Goal: Task Accomplishment & Management: Manage account settings

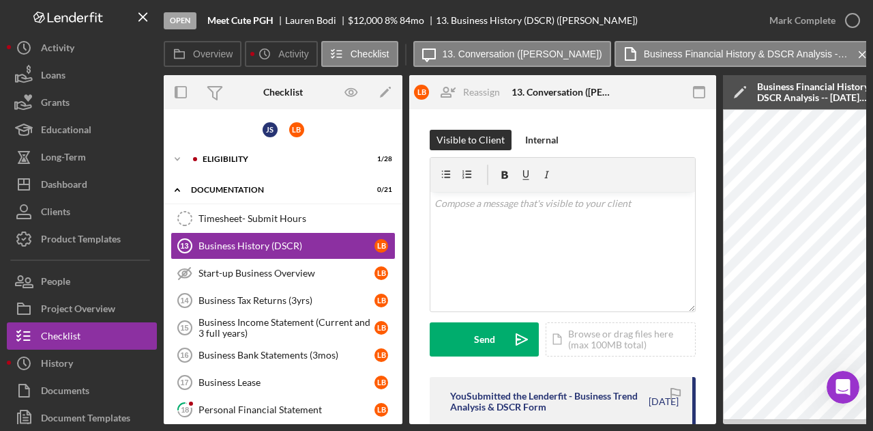
scroll to position [193, 0]
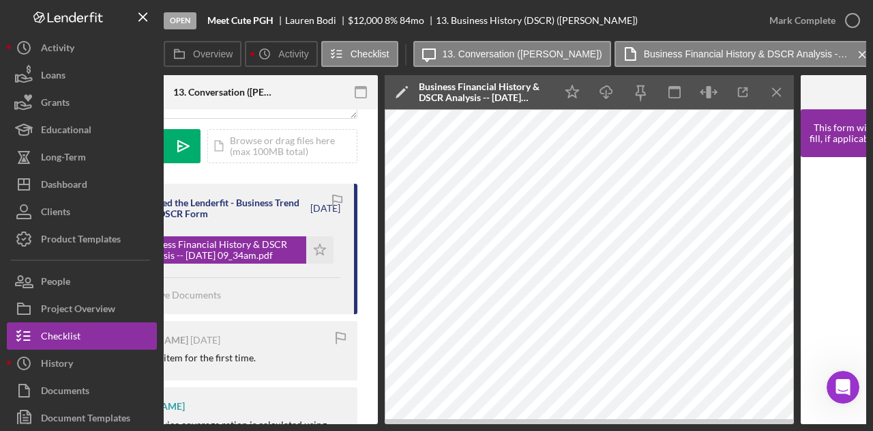
drag, startPoint x: 465, startPoint y: 424, endPoint x: 265, endPoint y: 410, distance: 201.1
click at [265, 410] on div "Overview Internal Workflow Stage Open Icon/Dropdown Arrow Archive (can unarchiv…" at bounding box center [515, 249] width 703 height 349
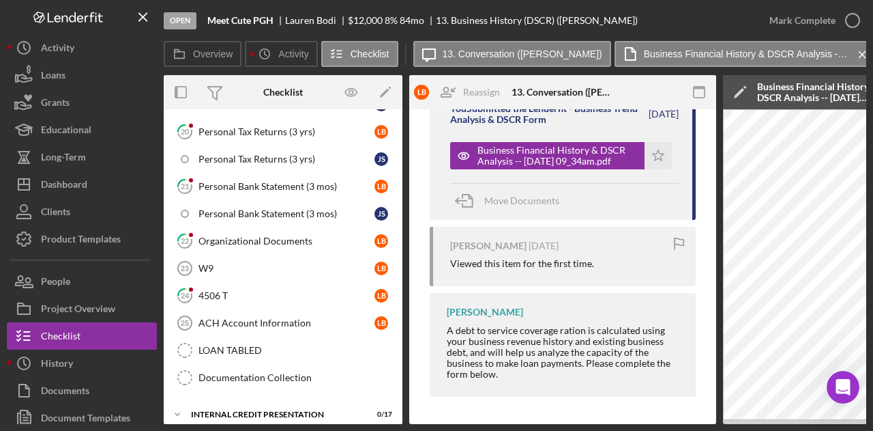
scroll to position [392, 0]
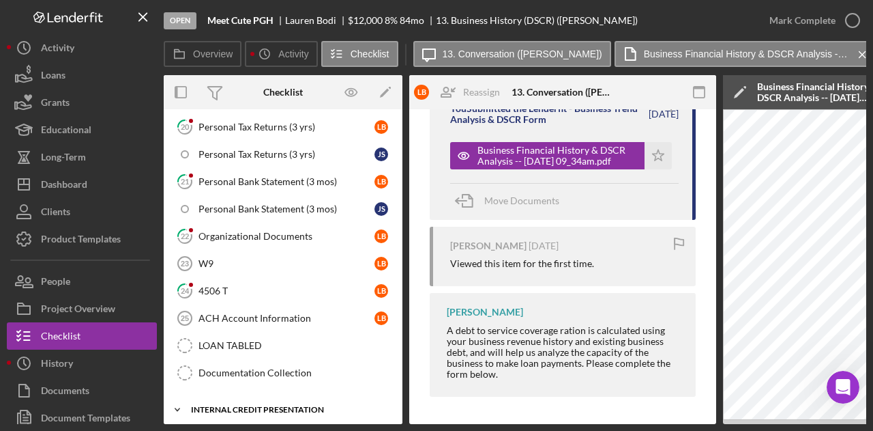
click at [247, 396] on div "Icon/Expander Internal Credit Presentation 0 / 17" at bounding box center [283, 409] width 239 height 27
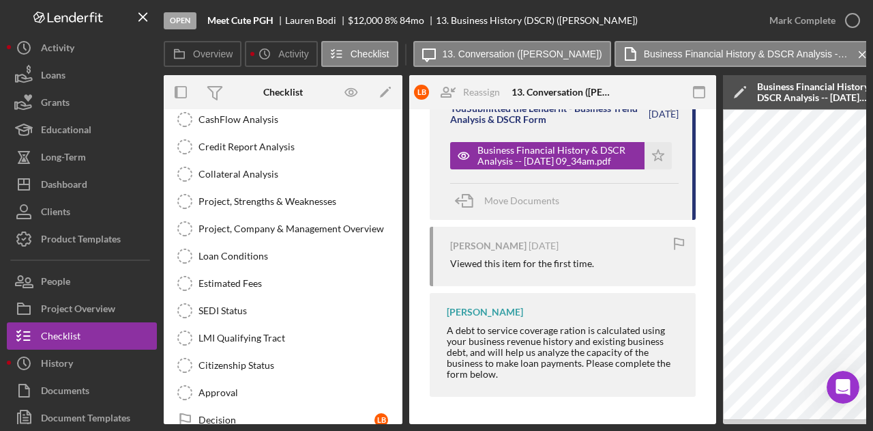
scroll to position [664, 0]
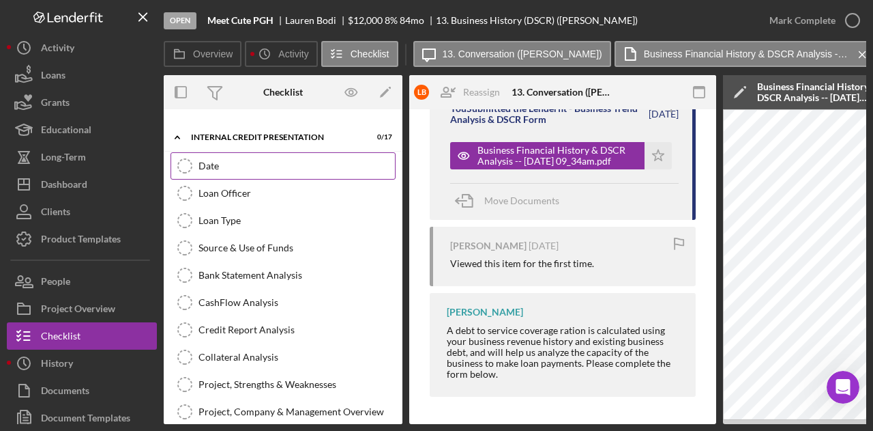
click at [210, 160] on div "Date" at bounding box center [297, 165] width 197 height 11
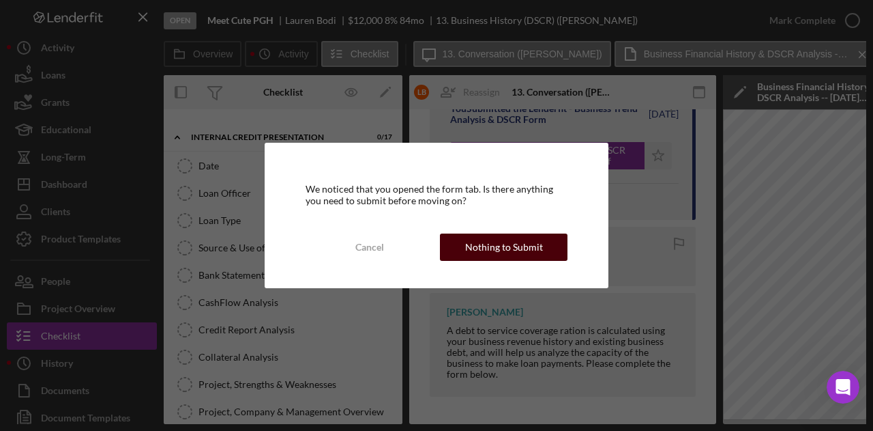
click at [512, 257] on div "Nothing to Submit" at bounding box center [504, 246] width 78 height 27
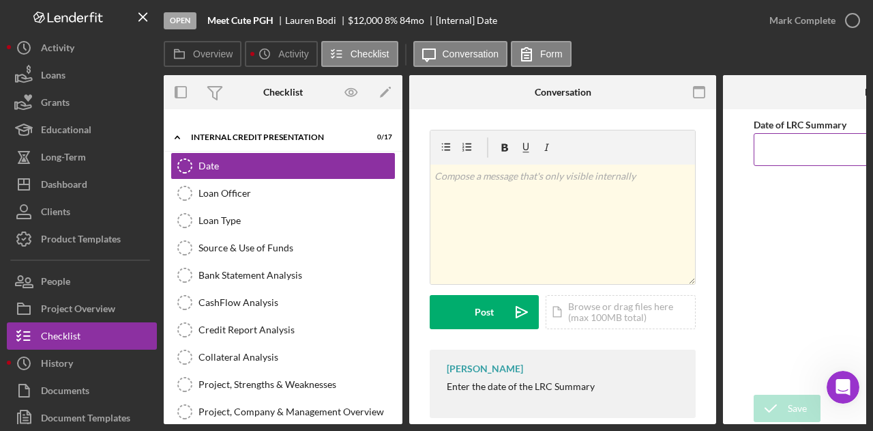
click at [796, 145] on input "Date of LRC Summary" at bounding box center [877, 149] width 246 height 33
click at [790, 410] on div "Save" at bounding box center [797, 407] width 19 height 27
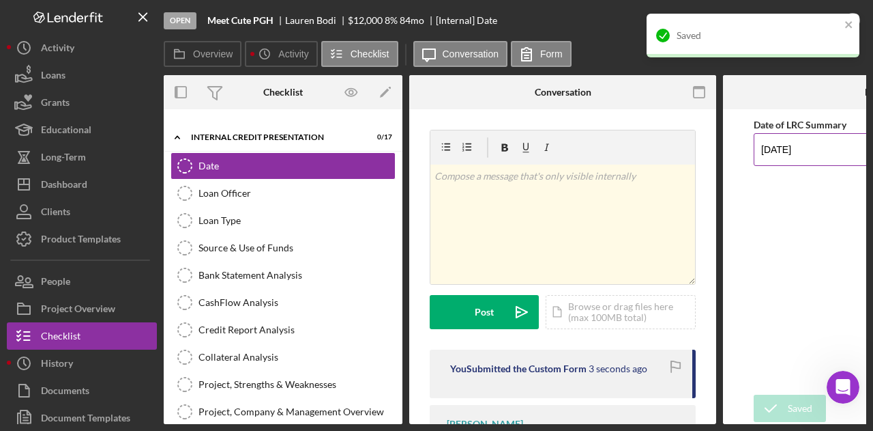
click at [811, 149] on input "[DATE]" at bounding box center [877, 149] width 246 height 33
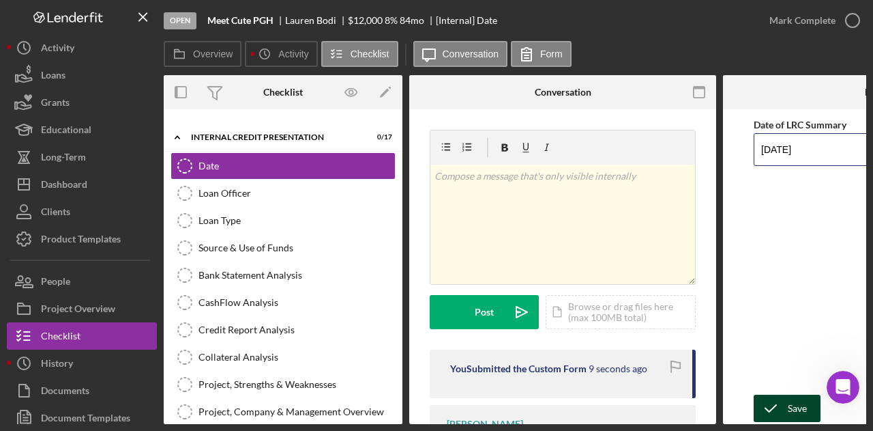
type input "[DATE]"
click at [790, 403] on div "Save" at bounding box center [797, 407] width 19 height 27
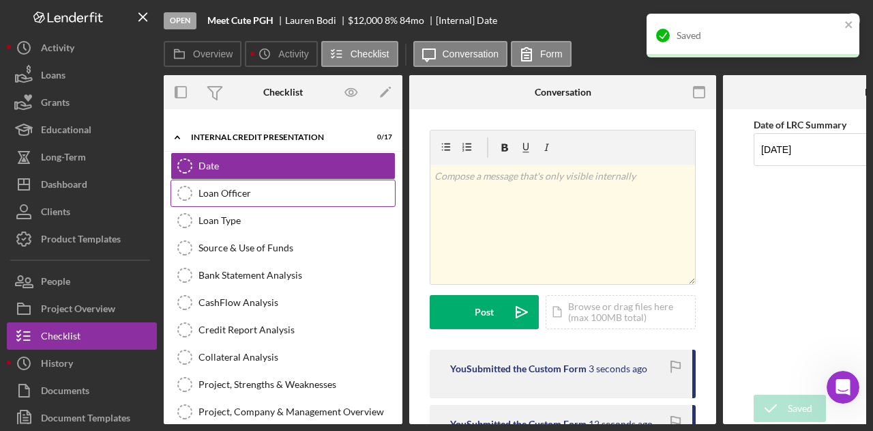
click at [226, 179] on link "Loan Officer Loan Officer" at bounding box center [283, 192] width 225 height 27
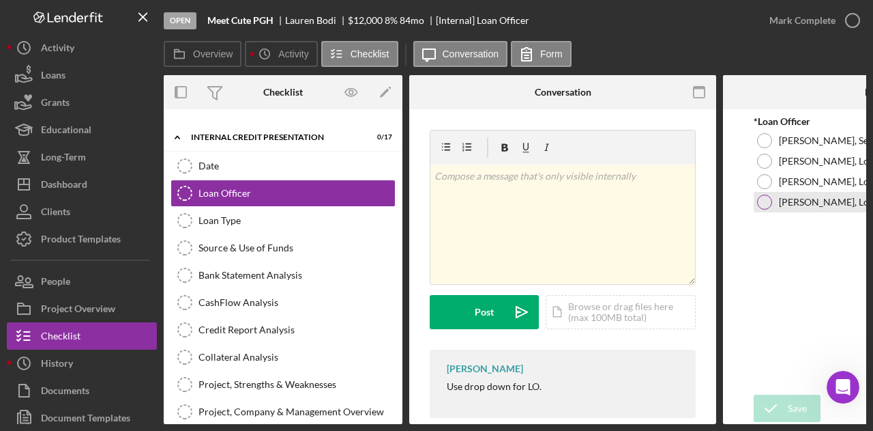
click at [806, 207] on label "[PERSON_NAME], Loan Officer" at bounding box center [845, 202] width 132 height 11
click at [789, 401] on div "Save" at bounding box center [797, 407] width 19 height 27
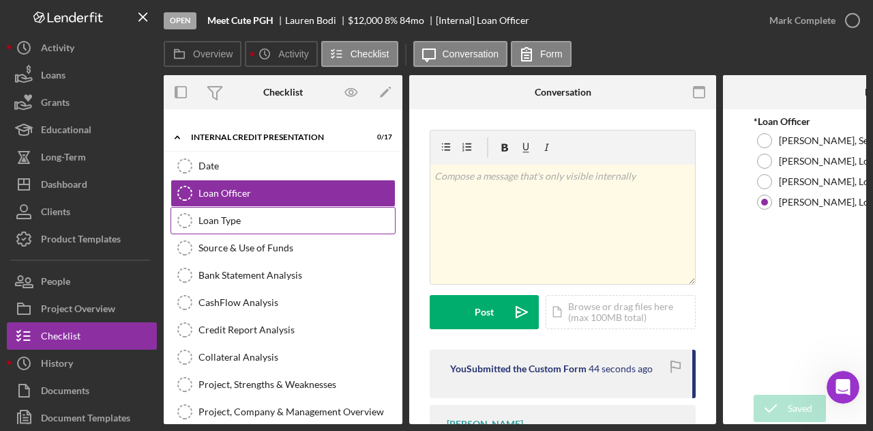
click at [225, 215] on div "Loan Type" at bounding box center [297, 220] width 197 height 11
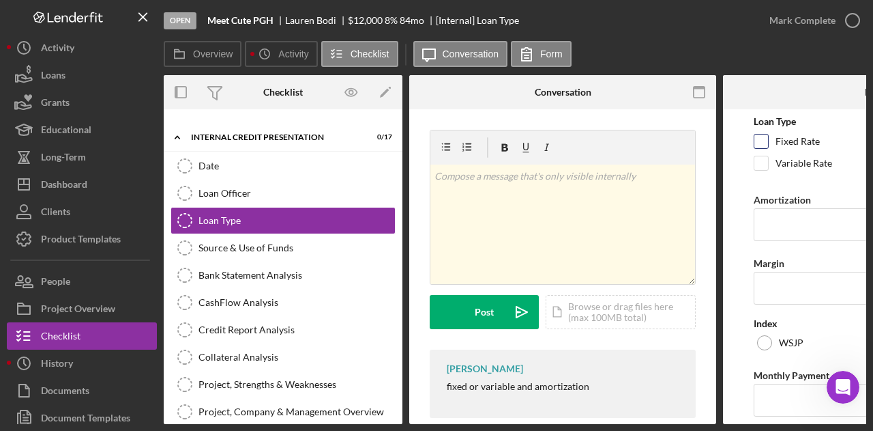
click at [777, 142] on label "Fixed Rate" at bounding box center [798, 141] width 44 height 14
click at [768, 142] on input "Fixed Rate" at bounding box center [762, 141] width 14 height 14
checkbox input "true"
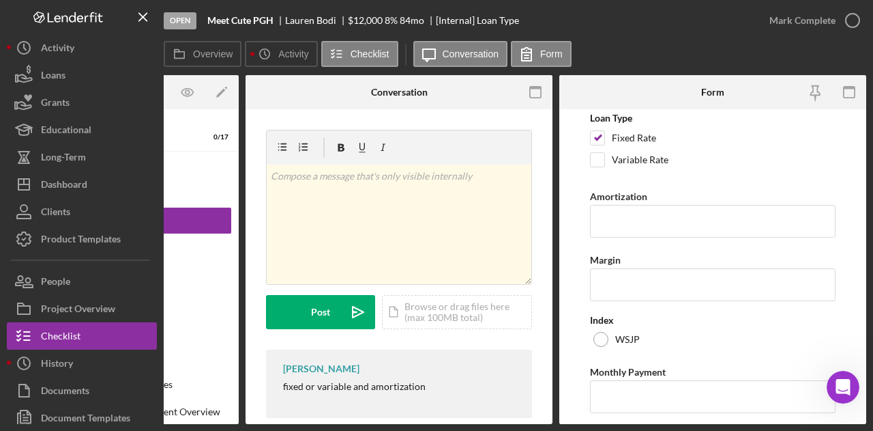
scroll to position [2, 0]
click at [621, 216] on input "Amortization" at bounding box center [713, 222] width 246 height 33
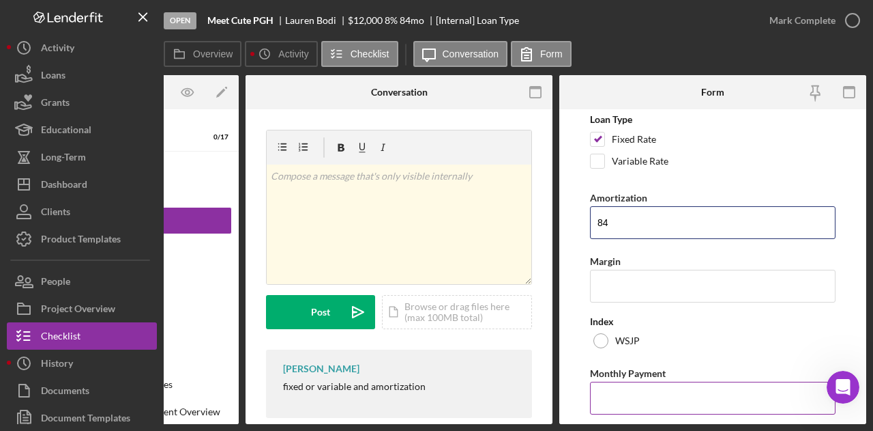
type input "84"
click at [624, 401] on input "Monthly Payment" at bounding box center [713, 397] width 246 height 33
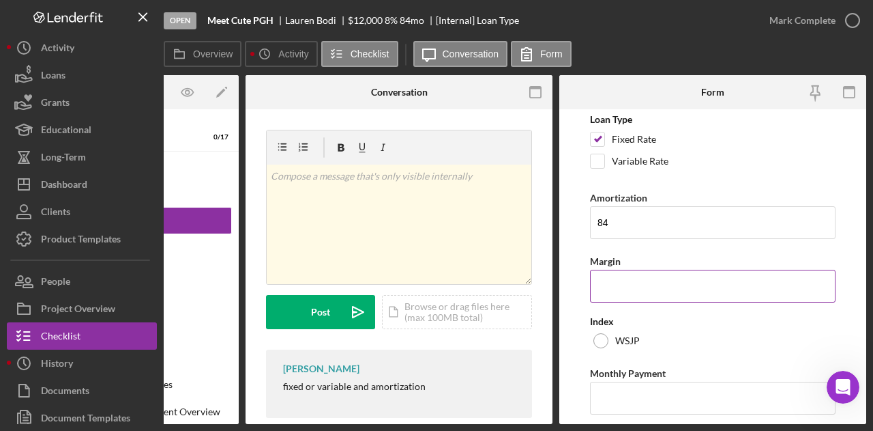
click at [614, 278] on input "Margin" at bounding box center [713, 286] width 246 height 33
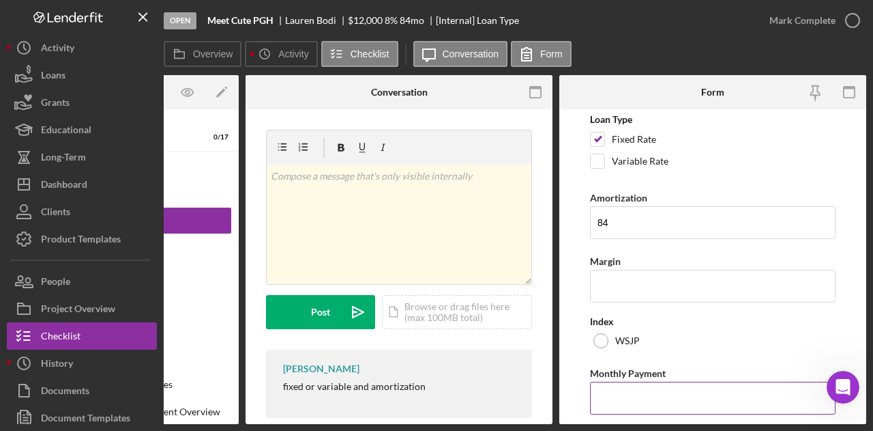
click at [614, 388] on input "Monthly Payment" at bounding box center [713, 397] width 246 height 33
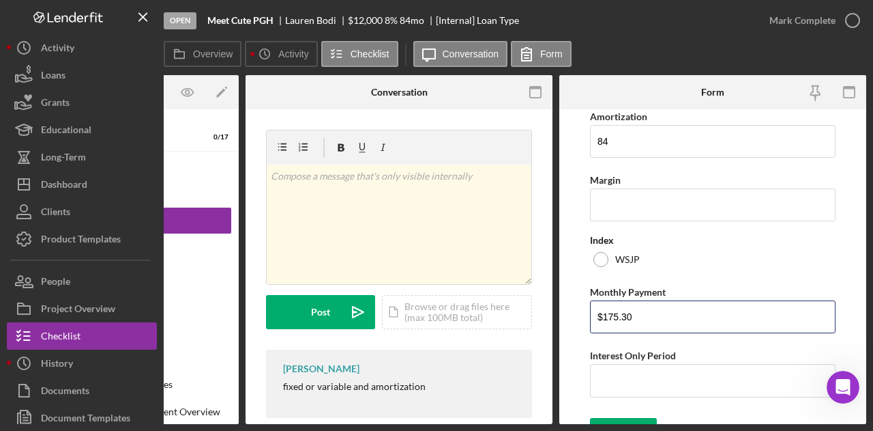
scroll to position [106, 0]
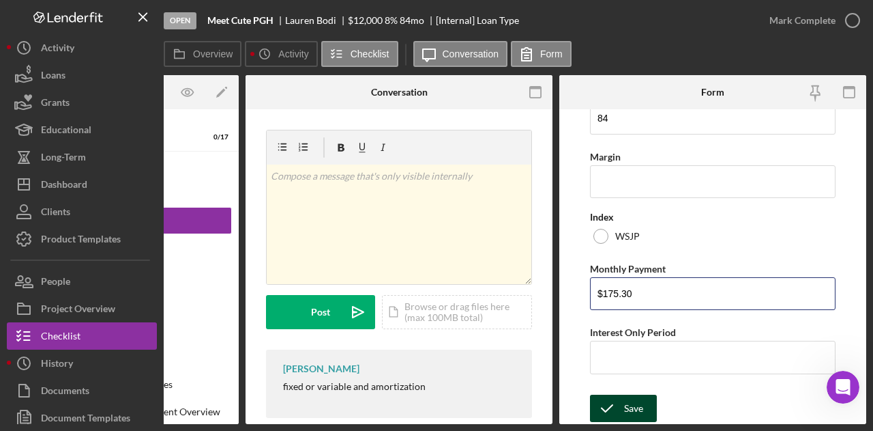
type input "$175.30"
click at [636, 398] on div "Save" at bounding box center [633, 407] width 19 height 27
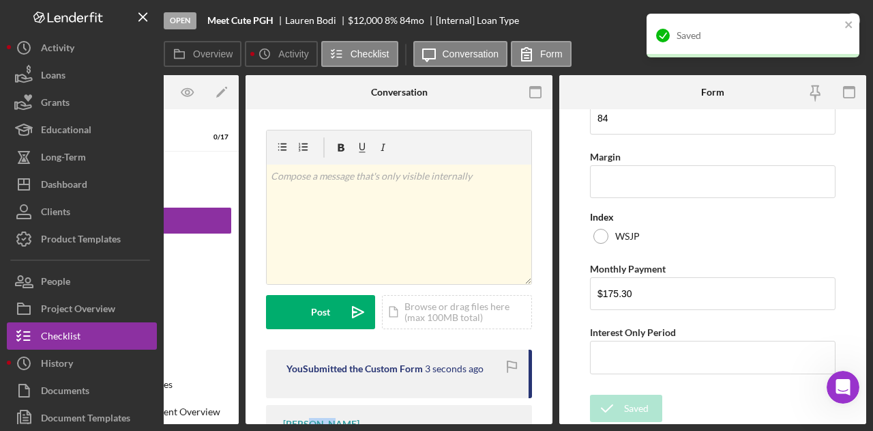
drag, startPoint x: 325, startPoint y: 424, endPoint x: 306, endPoint y: 424, distance: 19.1
click at [306, 424] on div "Open Meet Cute PGH [PERSON_NAME] $12,000 $12,000 8 % 84 mo [Internal] Loan Type…" at bounding box center [436, 215] width 873 height 431
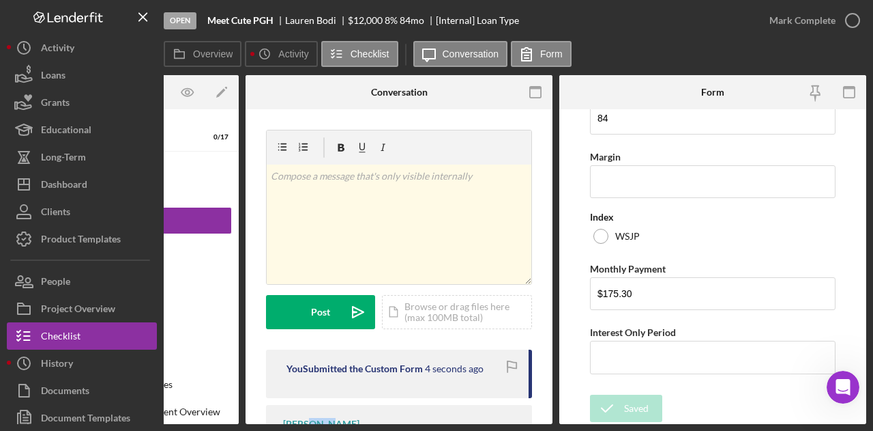
click at [310, 424] on div "Overview Internal Workflow Stage Open Icon/Dropdown Arrow Archive (can unarchiv…" at bounding box center [515, 249] width 703 height 349
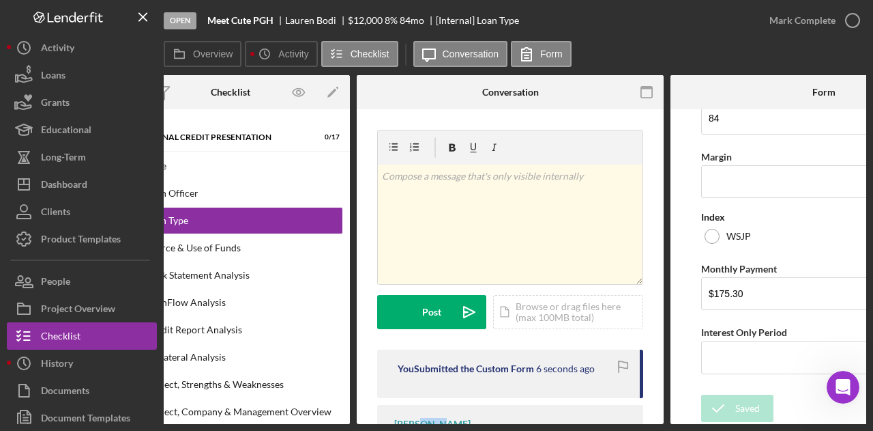
scroll to position [0, 0]
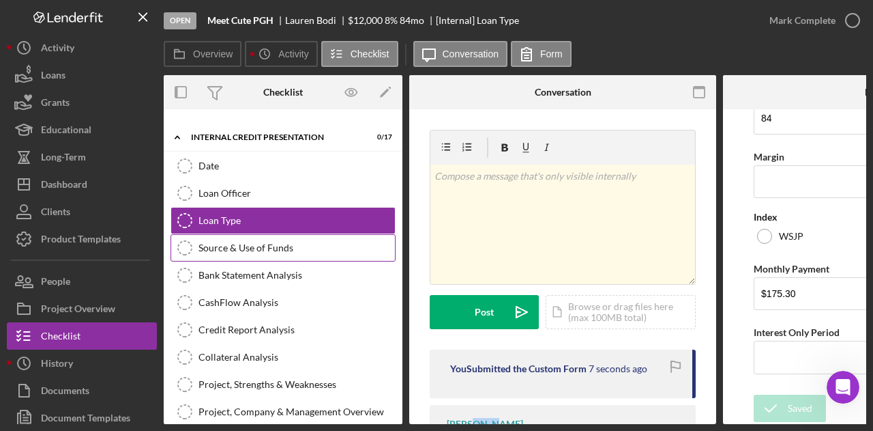
click at [249, 234] on link "Source & Use of Funds Source & Use of Funds" at bounding box center [283, 247] width 225 height 27
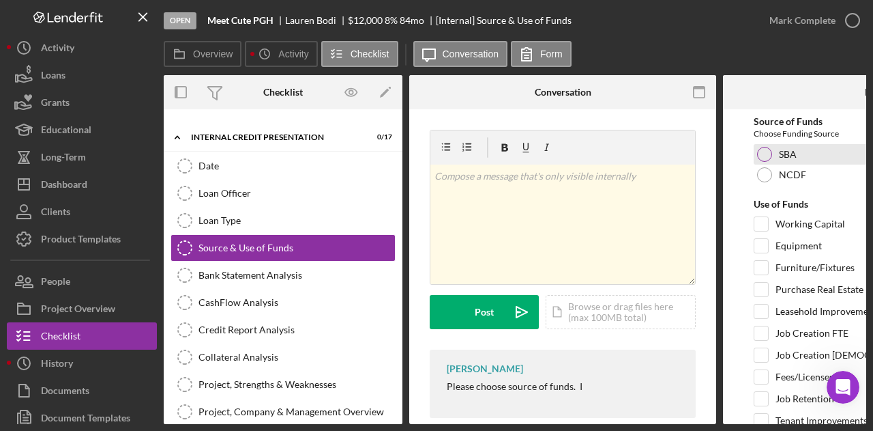
click at [785, 149] on label "SBA" at bounding box center [788, 154] width 18 height 11
click at [762, 220] on input "Working Capital" at bounding box center [762, 224] width 14 height 14
checkbox input "true"
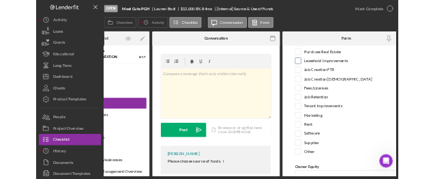
scroll to position [191, 0]
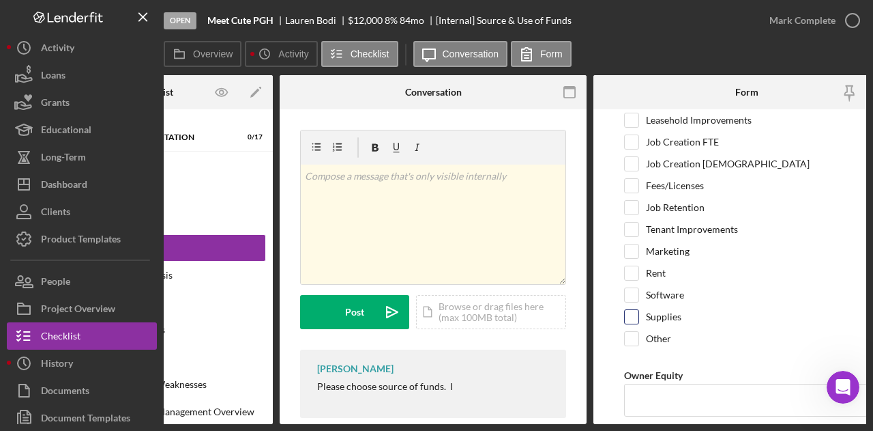
click at [640, 311] on div "Supplies" at bounding box center [747, 320] width 246 height 22
click at [632, 311] on input "Supplies" at bounding box center [632, 317] width 14 height 14
checkbox input "true"
click at [652, 387] on input "Owner Equity" at bounding box center [747, 399] width 246 height 33
type input "$1,350.00"
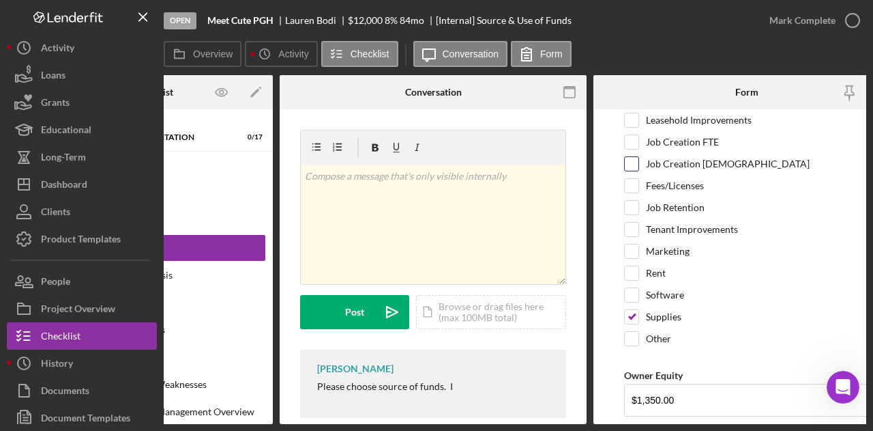
drag, startPoint x: 785, startPoint y: 389, endPoint x: 845, endPoint y: 159, distance: 237.7
click at [845, 159] on div "Job Creation [DEMOGRAPHIC_DATA]" at bounding box center [747, 167] width 246 height 22
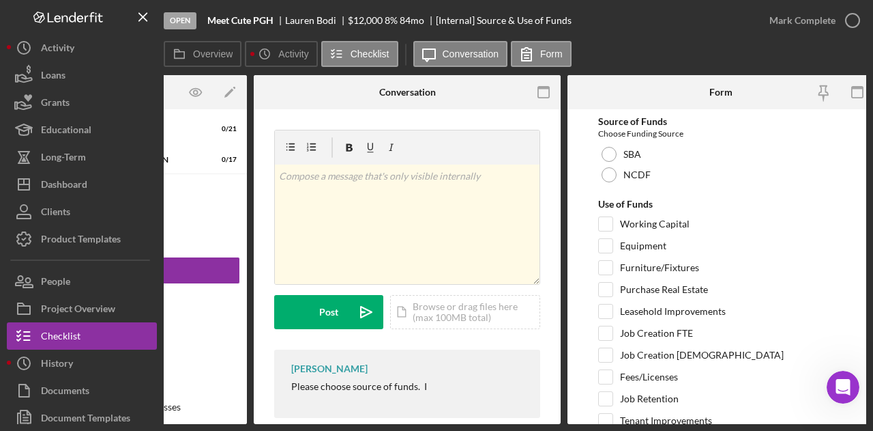
scroll to position [0, 164]
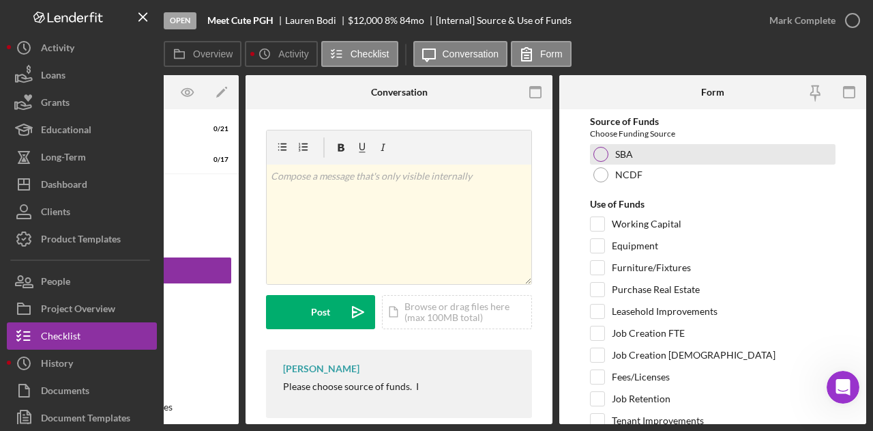
click at [602, 148] on div at bounding box center [601, 154] width 15 height 15
click at [624, 222] on label "Working Capital" at bounding box center [647, 224] width 70 height 14
click at [605, 222] on input "Working Capital" at bounding box center [598, 224] width 14 height 14
checkbox input "true"
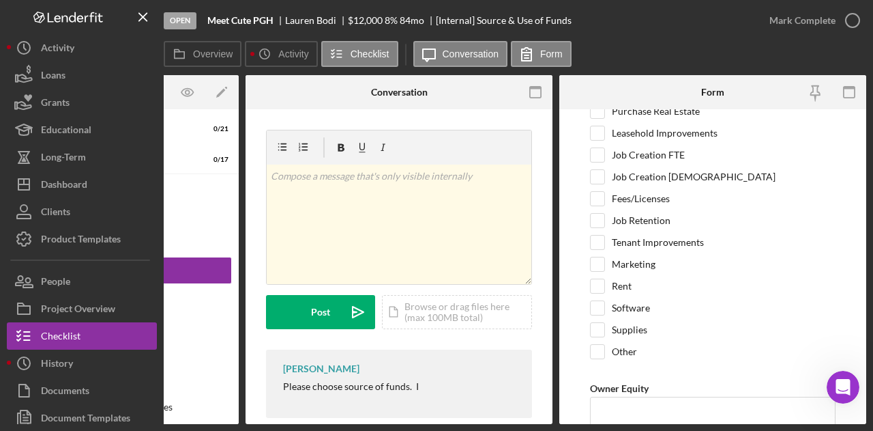
scroll to position [183, 0]
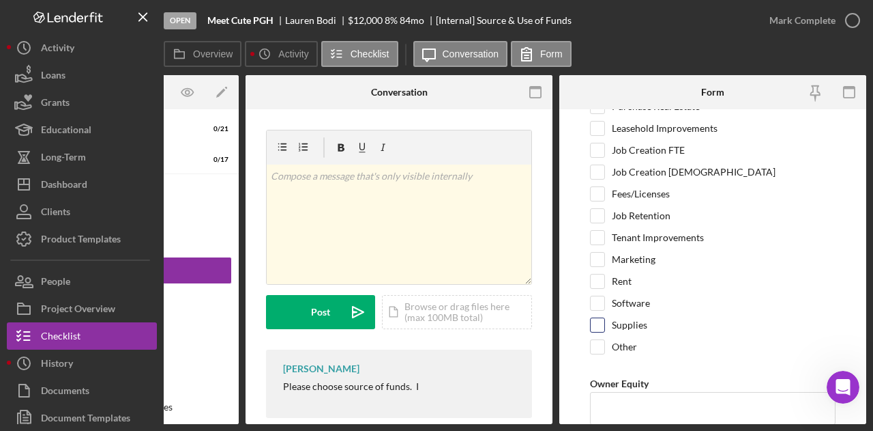
click at [633, 318] on label "Supplies" at bounding box center [629, 325] width 35 height 14
click at [605, 318] on input "Supplies" at bounding box center [598, 325] width 14 height 14
checkbox input "true"
click at [618, 392] on input "Owner Equity" at bounding box center [713, 408] width 246 height 33
type input "$1,350.00"
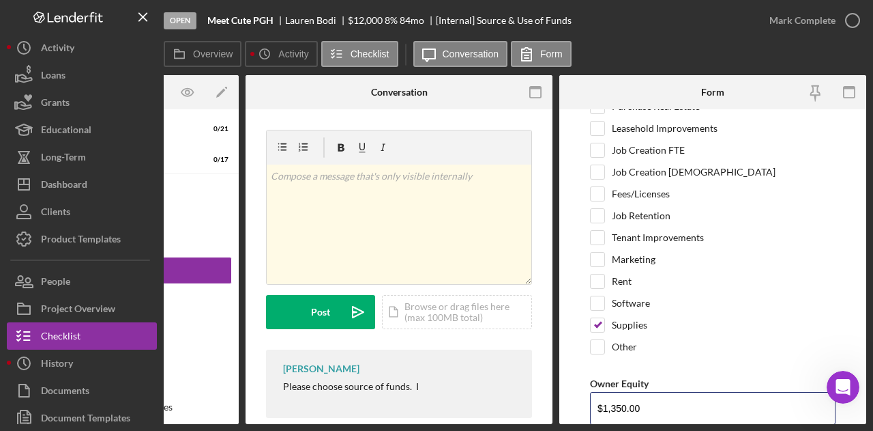
scroll to position [230, 0]
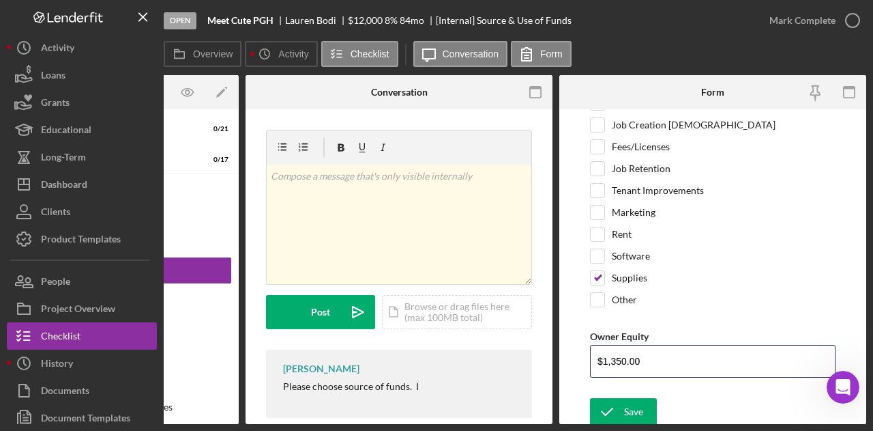
drag, startPoint x: 863, startPoint y: 248, endPoint x: 20, endPoint y: 29, distance: 870.7
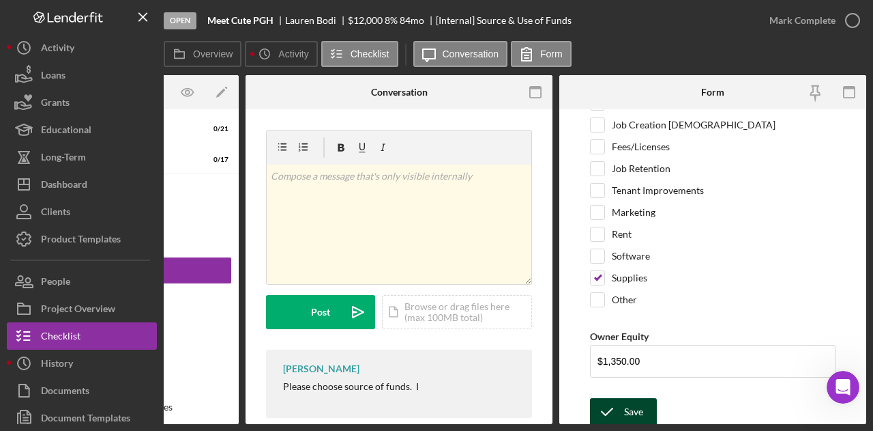
click at [622, 400] on icon "submit" at bounding box center [607, 411] width 34 height 34
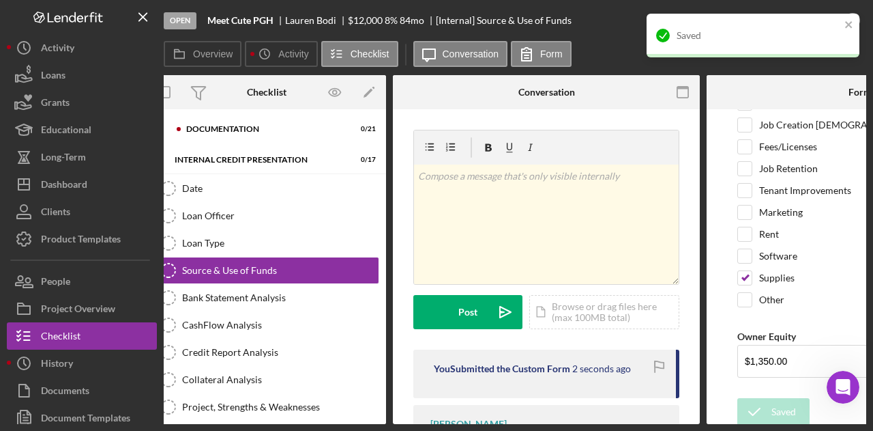
scroll to position [0, 0]
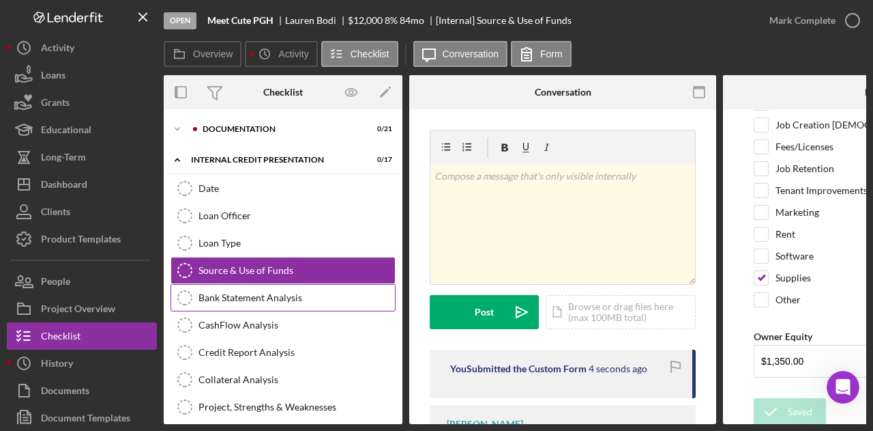
click at [263, 293] on div "Bank Statement Analysis" at bounding box center [297, 297] width 197 height 11
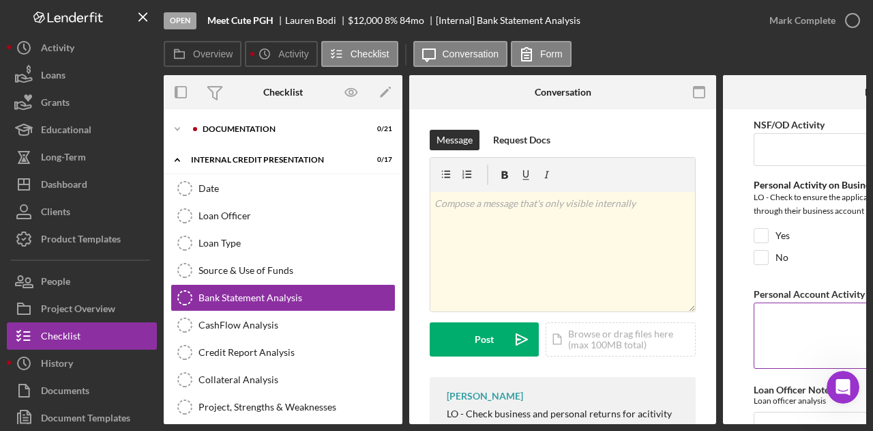
click at [804, 321] on textarea "Personal Account Activity NSF/OD" at bounding box center [877, 335] width 246 height 66
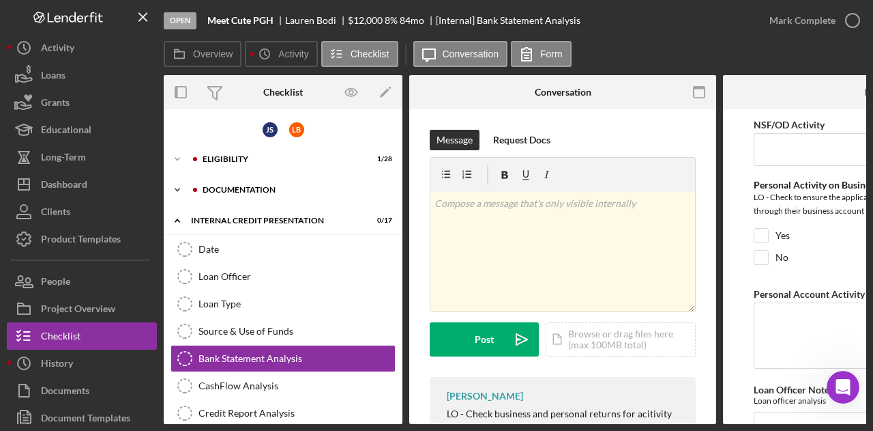
click at [250, 190] on div "documentation" at bounding box center [294, 190] width 183 height 8
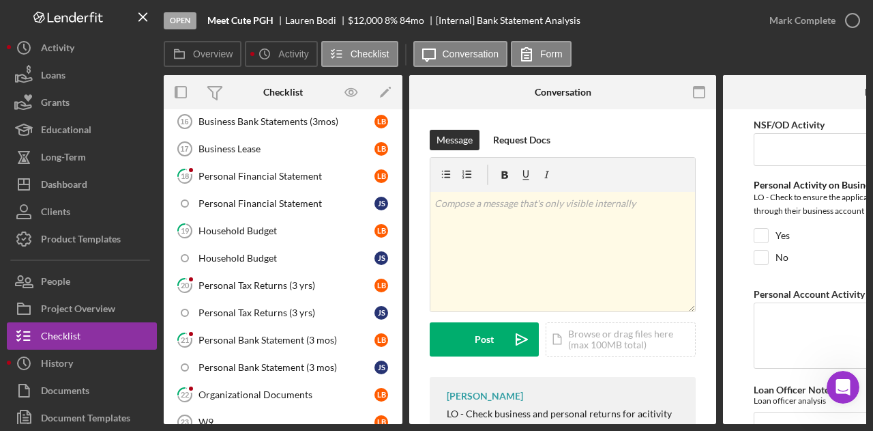
scroll to position [237, 0]
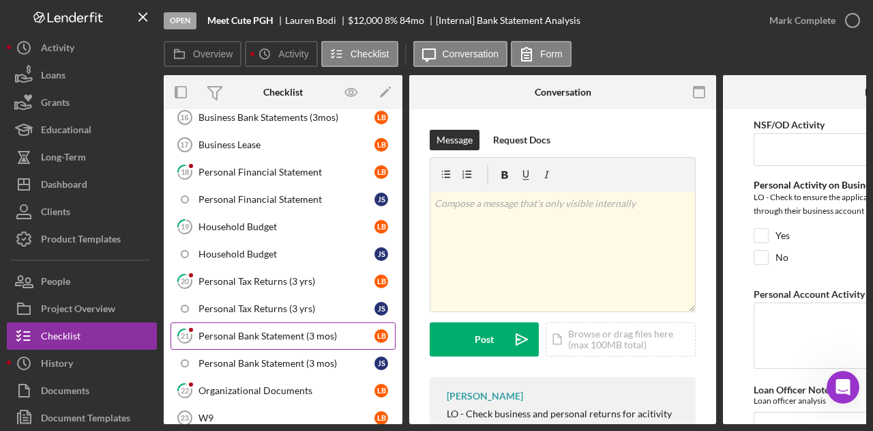
click at [234, 331] on div "Personal Bank Statement (3 mos)" at bounding box center [287, 335] width 176 height 11
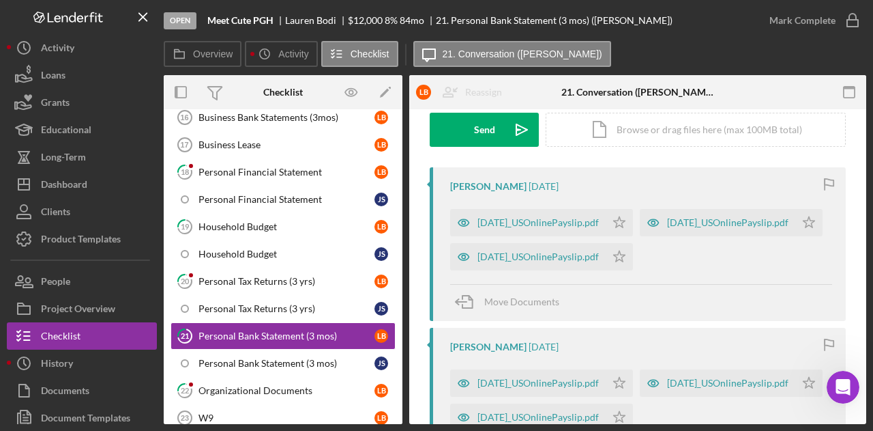
scroll to position [210, 0]
click at [595, 222] on div "[DATE]_USOnlinePayslip.pdf" at bounding box center [538, 221] width 121 height 11
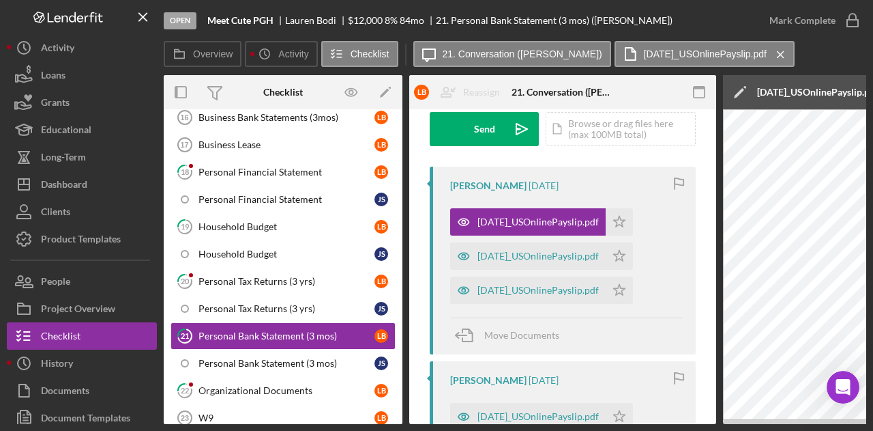
drag, startPoint x: 607, startPoint y: 418, endPoint x: 771, endPoint y: 426, distance: 164.0
click at [771, 426] on div "Open Meet Cute PGH [PERSON_NAME] $12,000 $12,000 8 % 84 mo 21. Personal Bank St…" at bounding box center [436, 215] width 873 height 431
drag, startPoint x: 606, startPoint y: 419, endPoint x: 650, endPoint y: 424, distance: 43.9
click at [650, 424] on div "Overview Internal Workflow Stage Open Icon/Dropdown Arrow Archive (can unarchiv…" at bounding box center [515, 249] width 703 height 349
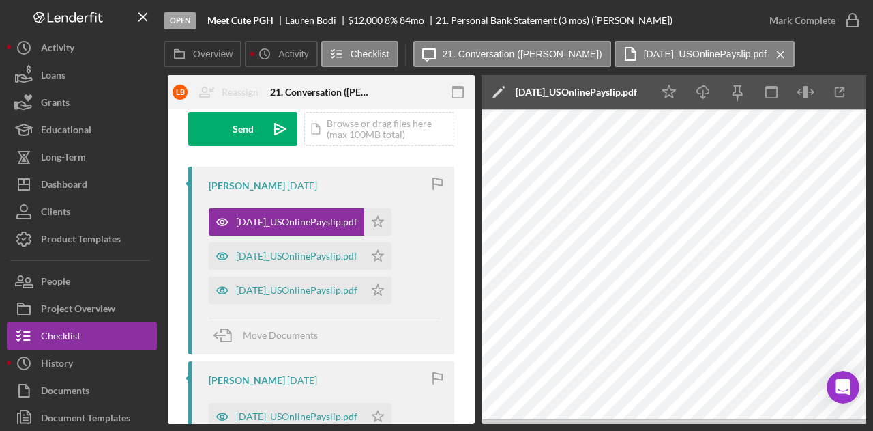
scroll to position [0, 266]
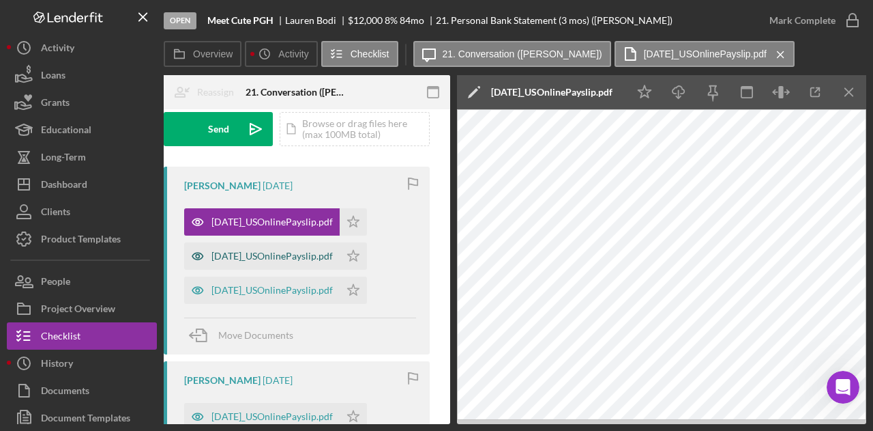
click at [314, 261] on div "[DATE]_USOnlinePayslip.pdf" at bounding box center [262, 255] width 156 height 27
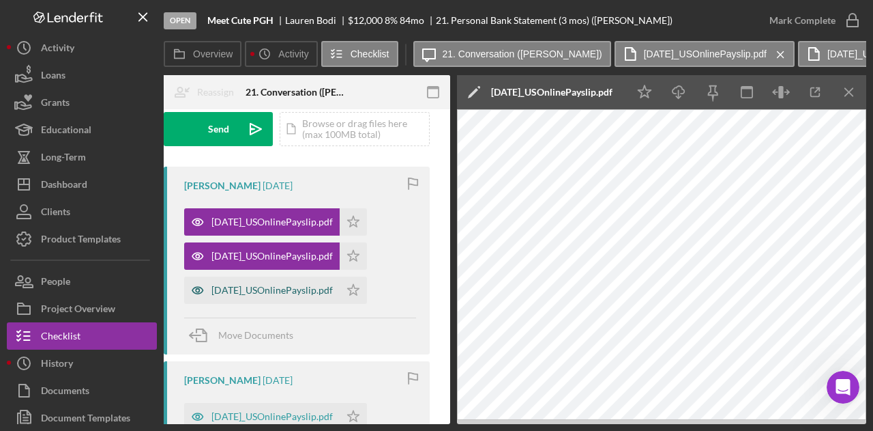
click at [259, 285] on div "[DATE]_USOnlinePayslip.pdf" at bounding box center [272, 290] width 121 height 11
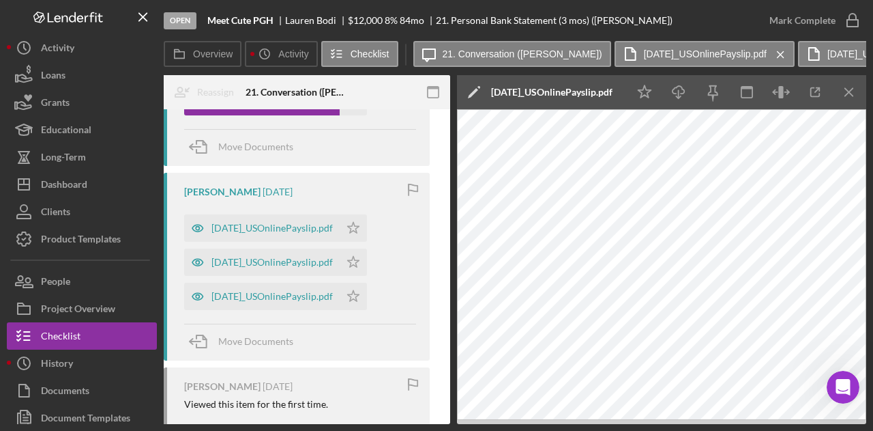
scroll to position [396, 0]
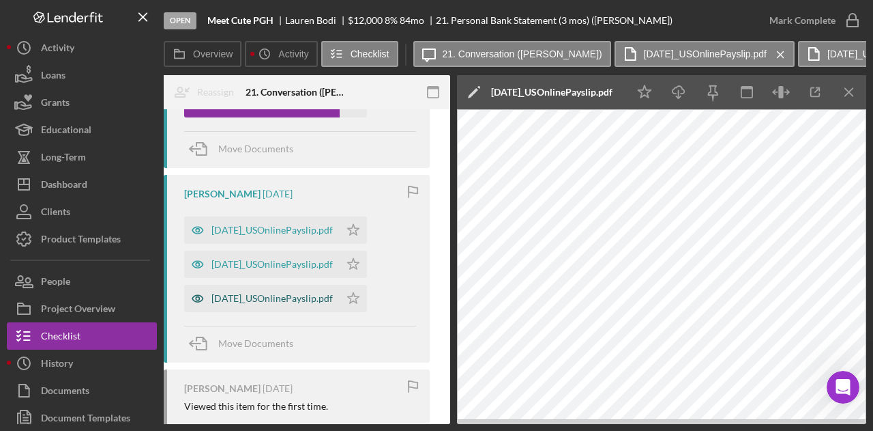
click at [328, 297] on div "[DATE]_USOnlinePayslip.pdf" at bounding box center [272, 298] width 121 height 11
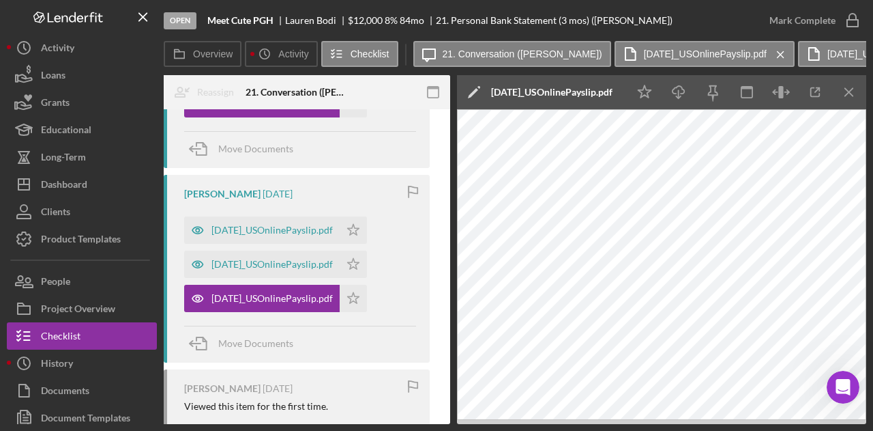
drag, startPoint x: 445, startPoint y: 334, endPoint x: 446, endPoint y: 278, distance: 56.0
click at [446, 278] on div "Visible to Client Internal Request Docs v Color teal Color pink Remove color Ad…" at bounding box center [296, 134] width 307 height 843
click at [368, 339] on div "Move Documents" at bounding box center [300, 343] width 232 height 37
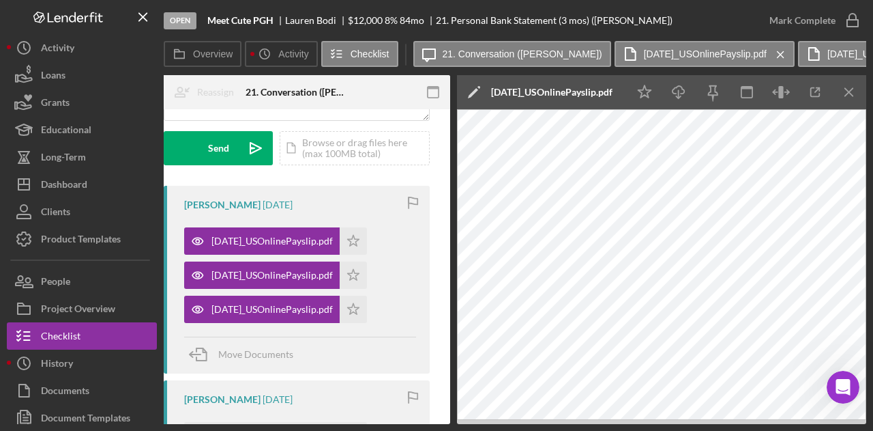
scroll to position [192, 0]
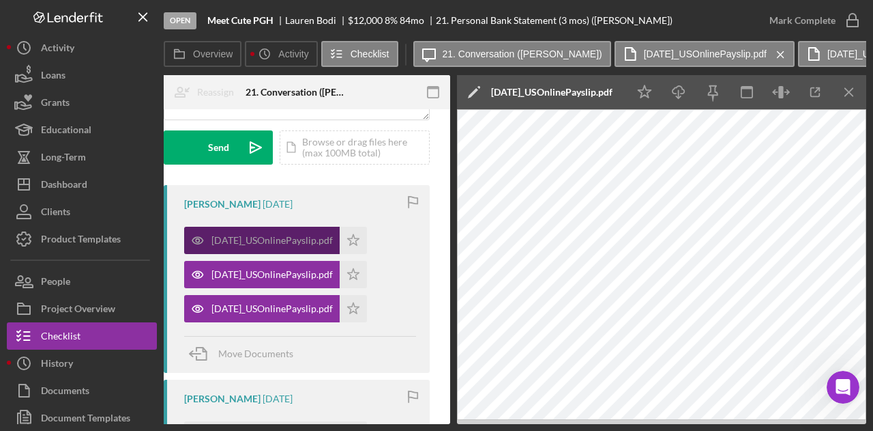
click at [303, 233] on div "[DATE]_USOnlinePayslip.pdf" at bounding box center [262, 240] width 156 height 27
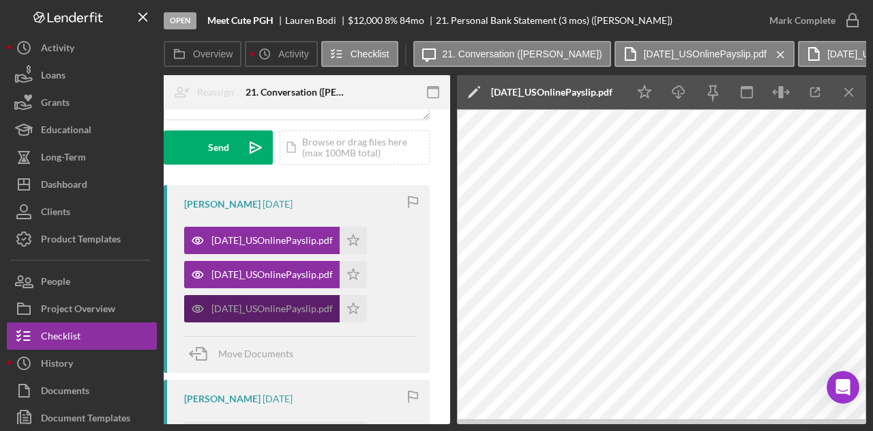
click at [299, 312] on div "[DATE]_USOnlinePayslip.pdf" at bounding box center [272, 308] width 121 height 11
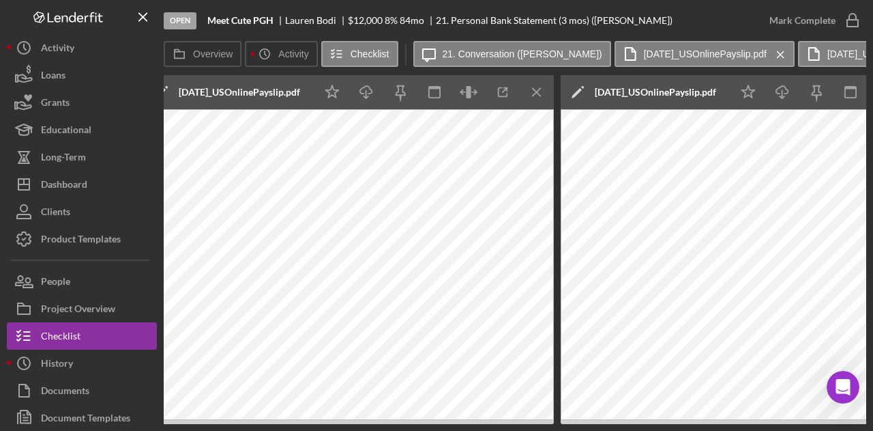
scroll to position [0, 1443]
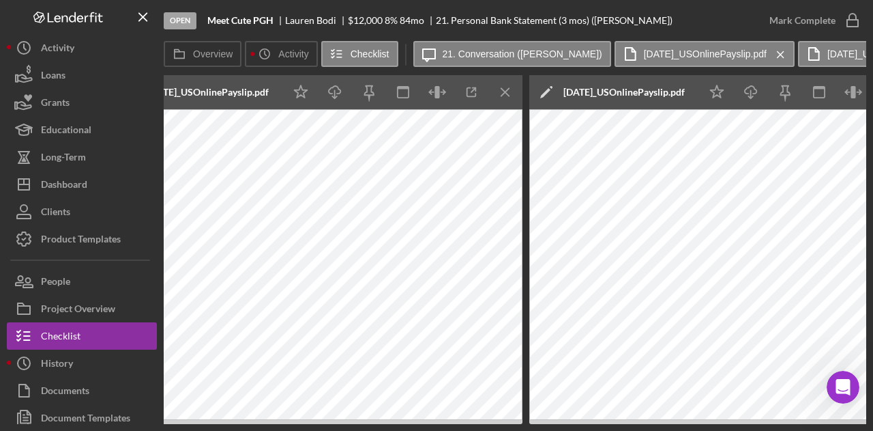
drag, startPoint x: 650, startPoint y: 424, endPoint x: 621, endPoint y: 424, distance: 28.7
click at [621, 424] on div "Overview Internal Workflow Stage Open Icon/Dropdown Arrow Archive (can unarchiv…" at bounding box center [515, 249] width 703 height 349
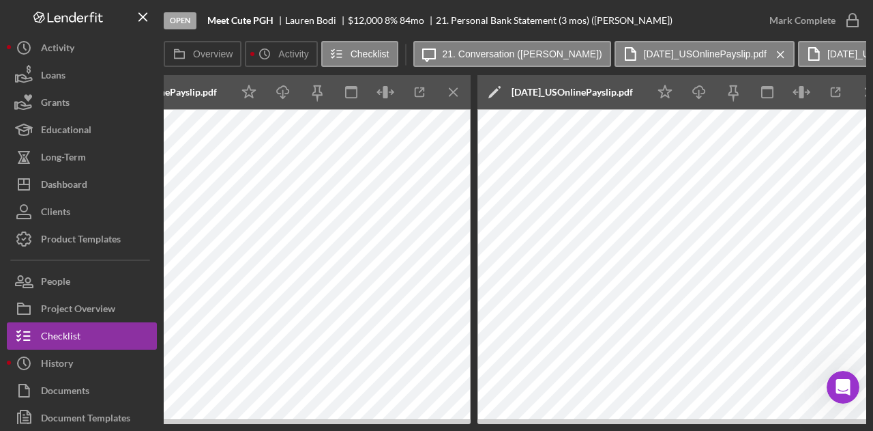
scroll to position [0, 1515]
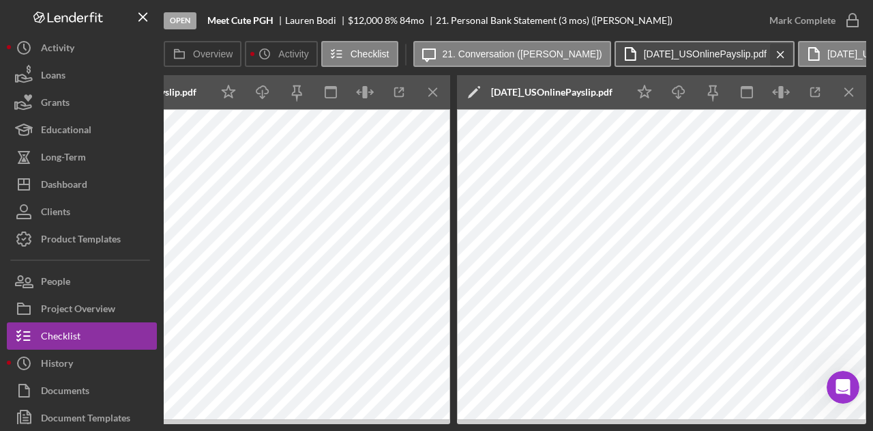
click at [769, 57] on icon "Icon/Menu Close" at bounding box center [781, 55] width 24 height 34
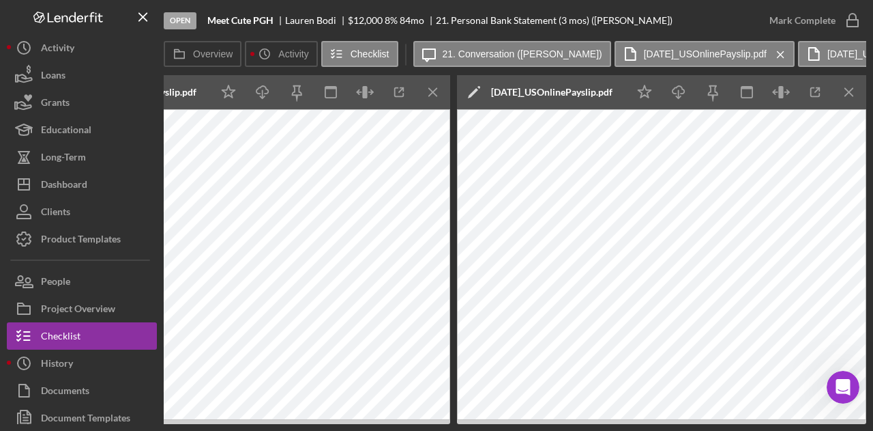
click at [769, 57] on icon "Icon/Menu Close" at bounding box center [781, 55] width 24 height 34
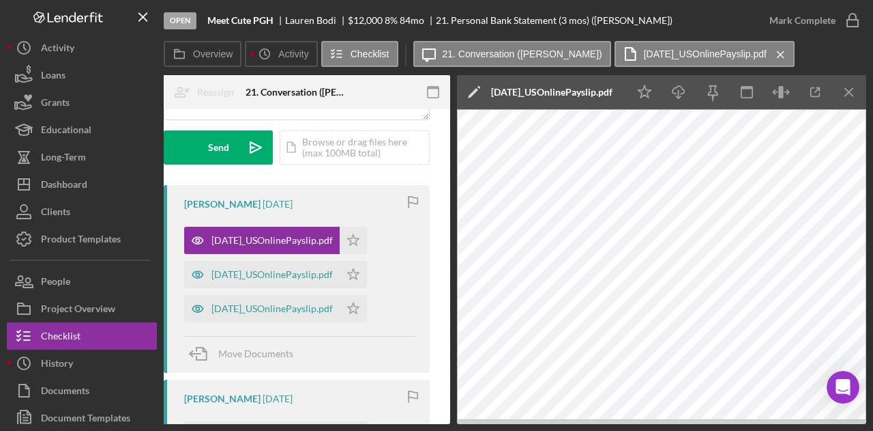
scroll to position [0, 266]
click at [769, 57] on icon "Icon/Menu Close" at bounding box center [781, 55] width 24 height 34
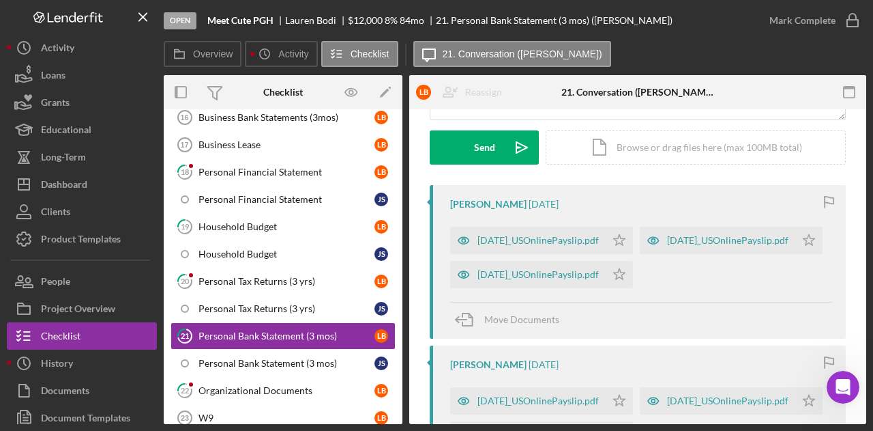
scroll to position [0, 0]
click at [298, 358] on div "Personal Bank Statement (3 mos)" at bounding box center [287, 363] width 176 height 11
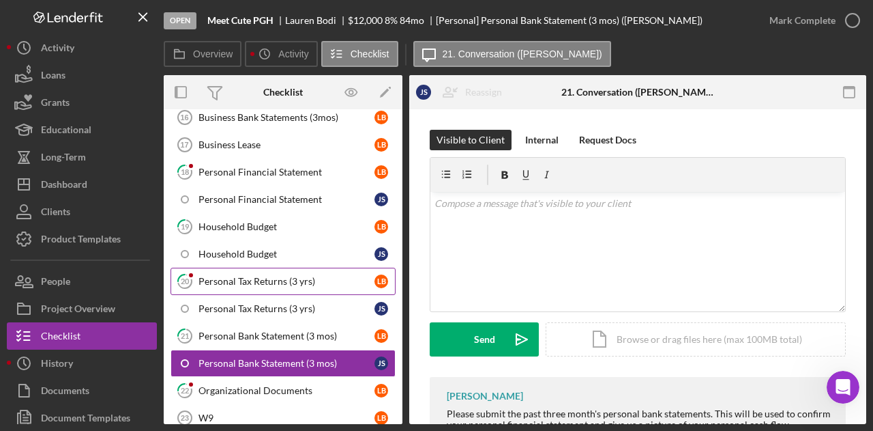
click at [252, 276] on div "Personal Tax Returns (3 yrs)" at bounding box center [287, 281] width 176 height 11
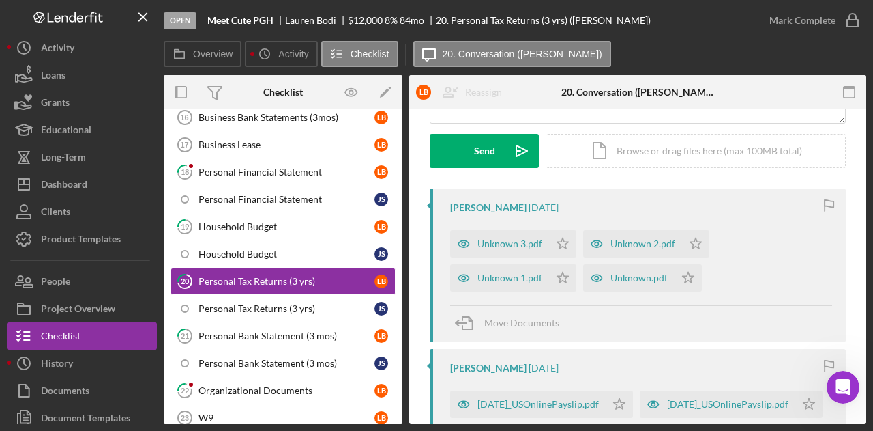
scroll to position [189, 0]
click at [502, 245] on div "Unknown 3.pdf" at bounding box center [510, 242] width 65 height 11
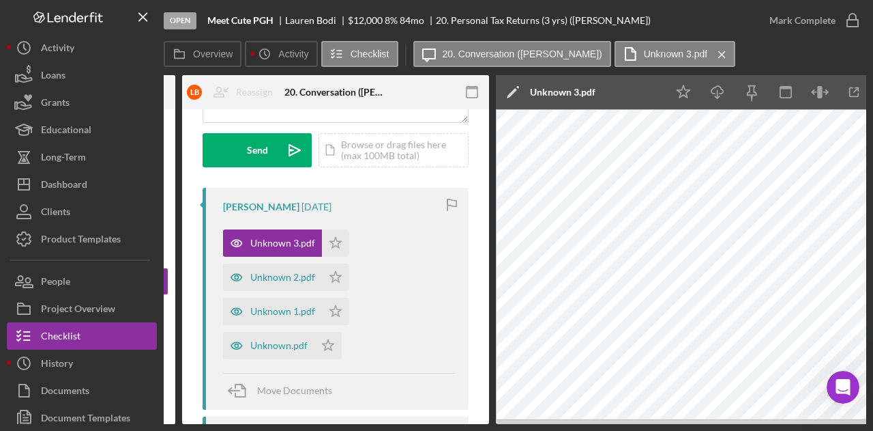
scroll to position [0, 227]
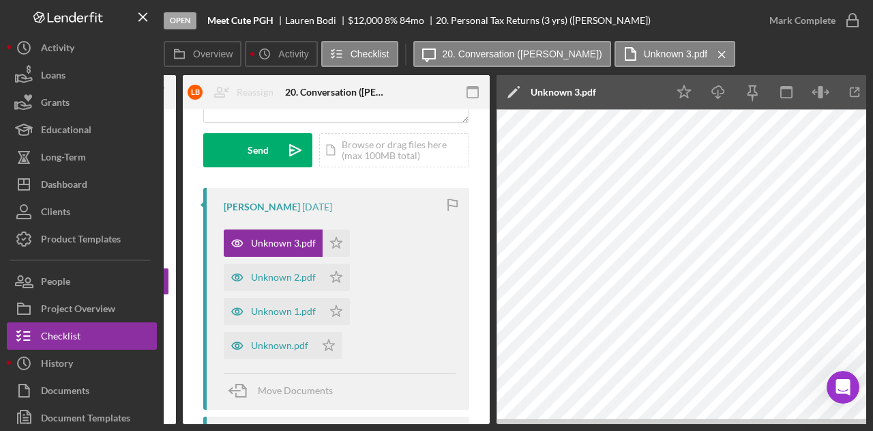
drag, startPoint x: 477, startPoint y: 424, endPoint x: 611, endPoint y: 431, distance: 134.6
click at [611, 430] on div "Open Meet Cute PGH [PERSON_NAME] $12,000 $12,000 8 % 84 mo 20. Personal Tax Ret…" at bounding box center [436, 215] width 873 height 431
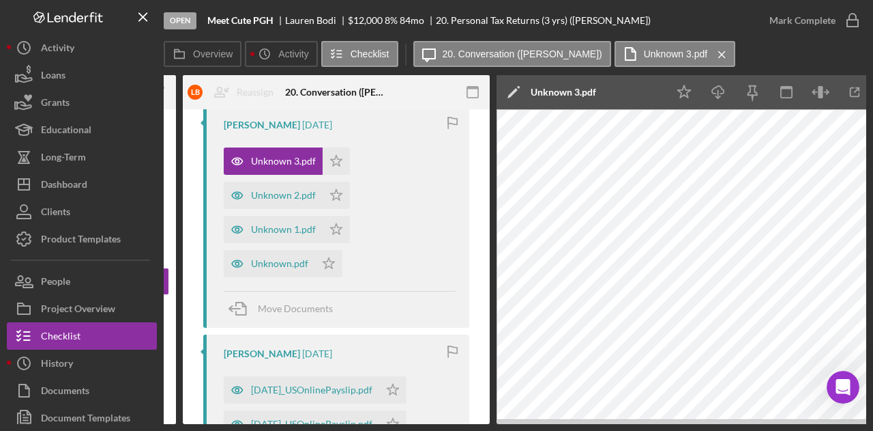
scroll to position [0, 266]
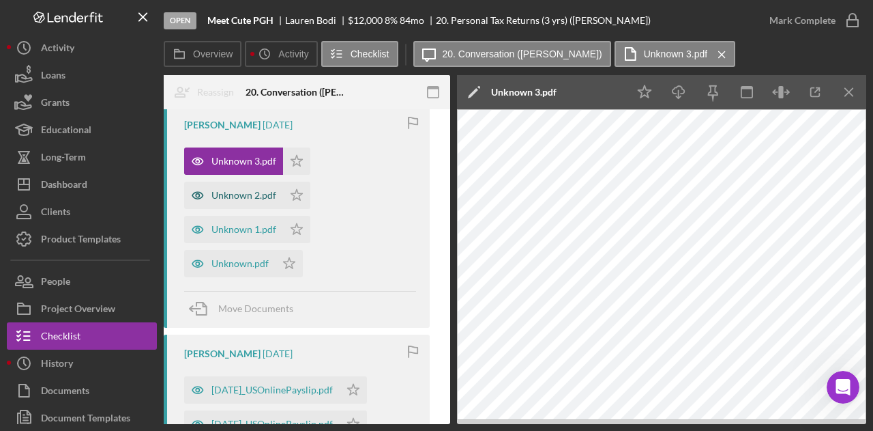
click at [252, 192] on div "Unknown 2.pdf" at bounding box center [244, 195] width 65 height 11
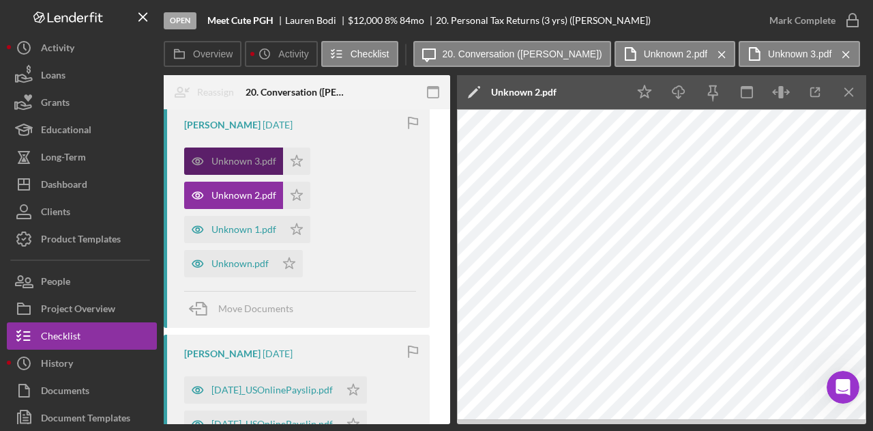
click at [250, 158] on div "Unknown 3.pdf" at bounding box center [244, 161] width 65 height 11
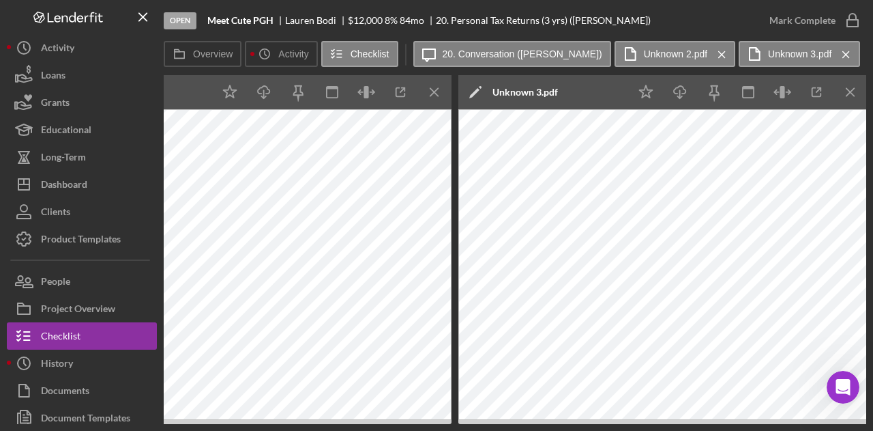
scroll to position [0, 682]
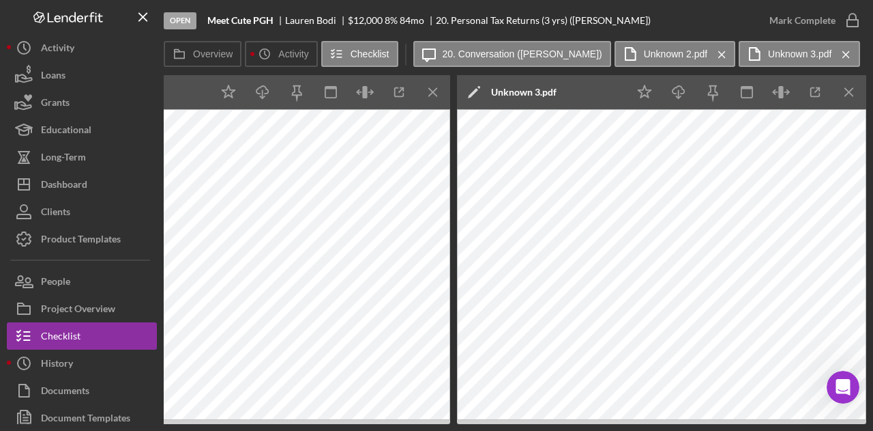
drag, startPoint x: 605, startPoint y: 421, endPoint x: 21, endPoint y: 26, distance: 704.6
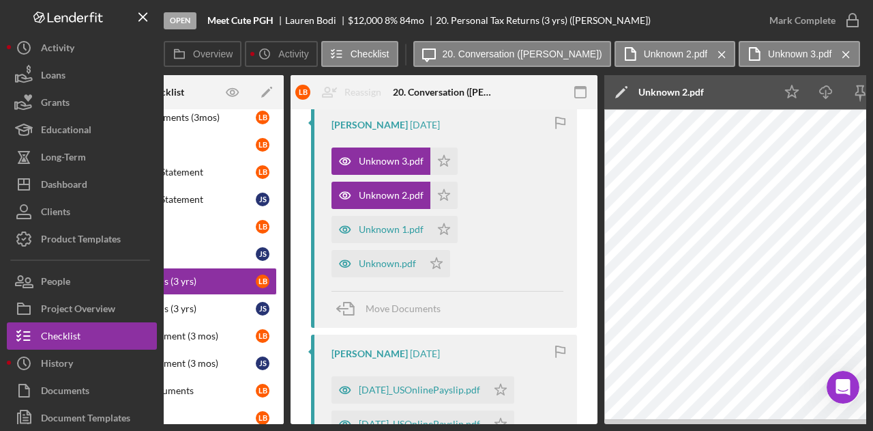
scroll to position [0, 79]
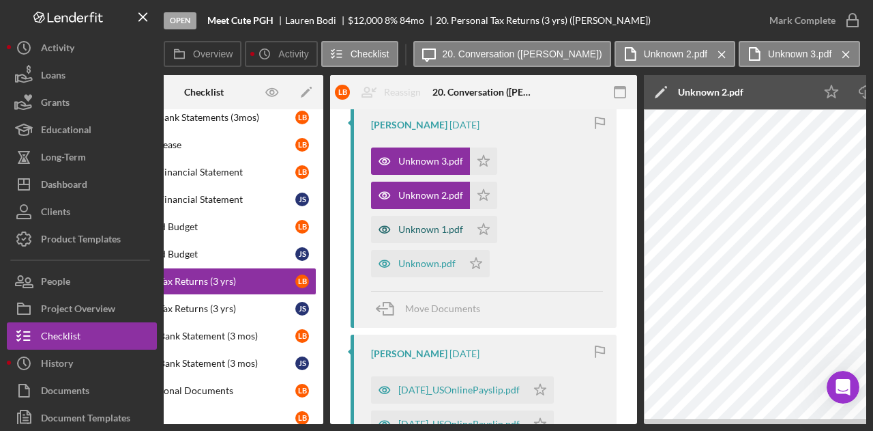
click at [429, 219] on div "Unknown 1.pdf" at bounding box center [420, 229] width 99 height 27
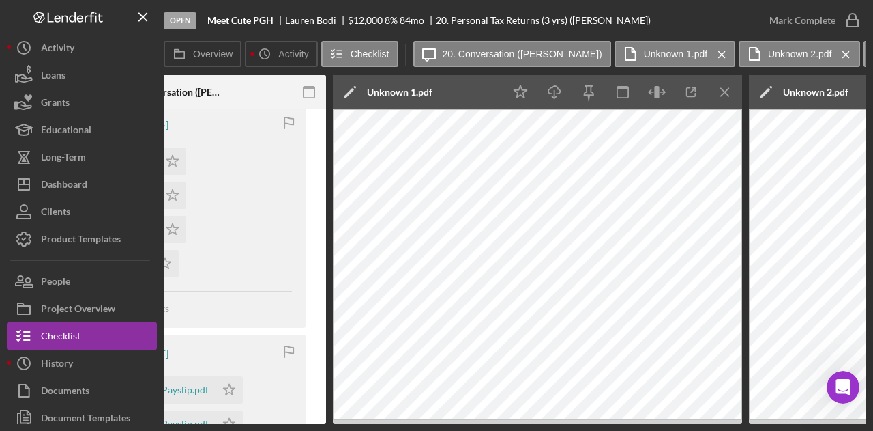
scroll to position [0, 393]
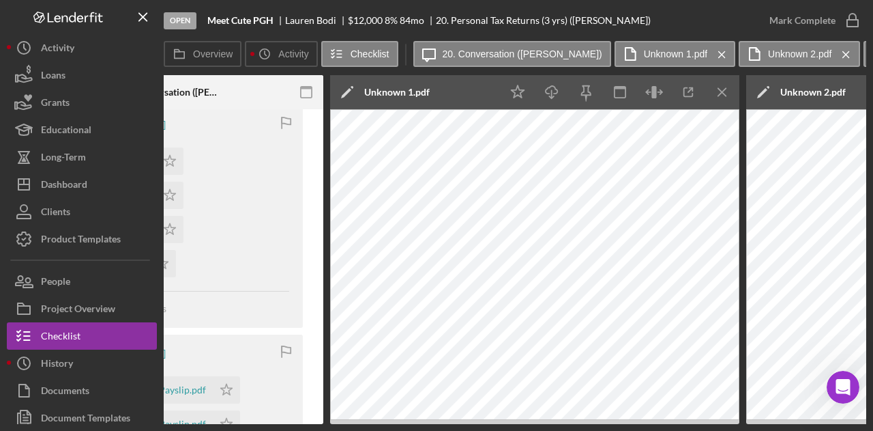
drag, startPoint x: 538, startPoint y: 424, endPoint x: 557, endPoint y: 424, distance: 18.4
click at [557, 424] on div "Open Meet Cute PGH [PERSON_NAME] $12,000 $12,000 8 % 84 mo 20. Personal Tax Ret…" at bounding box center [436, 215] width 873 height 431
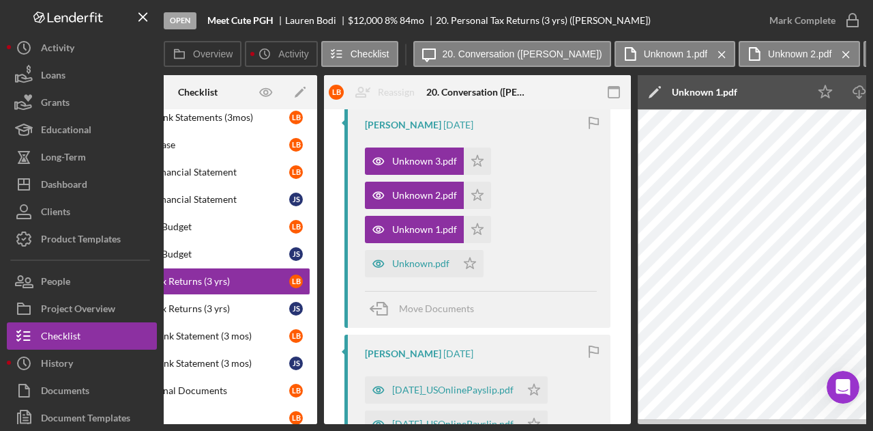
scroll to position [0, 0]
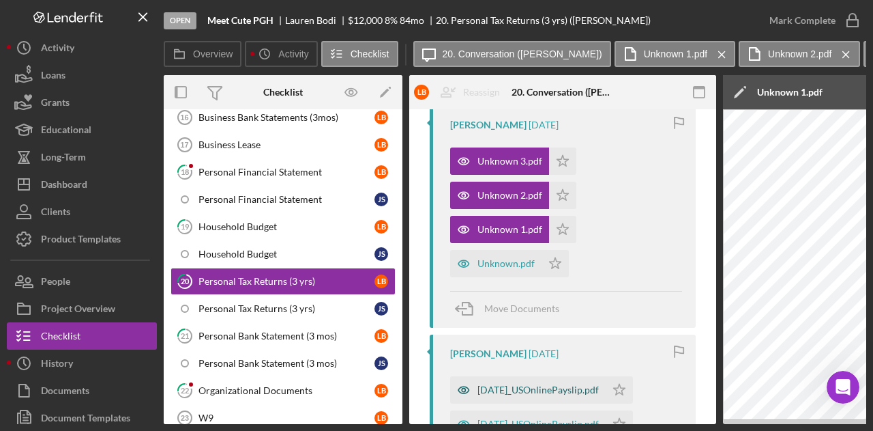
click at [539, 390] on div "[DATE]_USOnlinePayslip.pdf" at bounding box center [538, 389] width 121 height 11
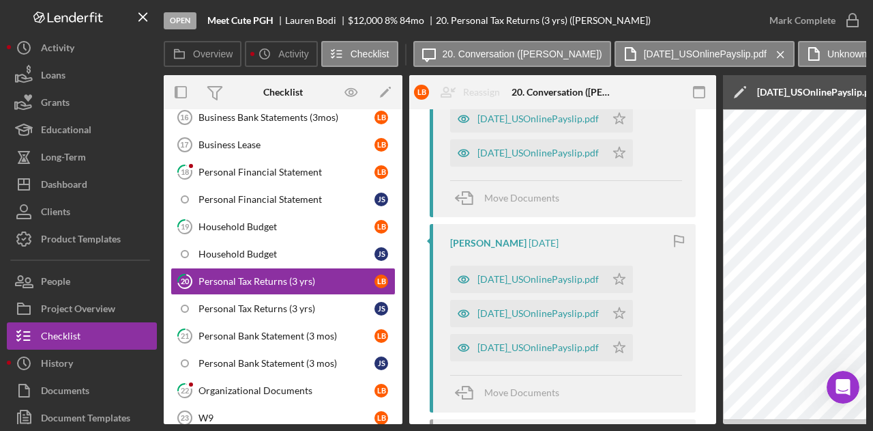
scroll to position [573, 0]
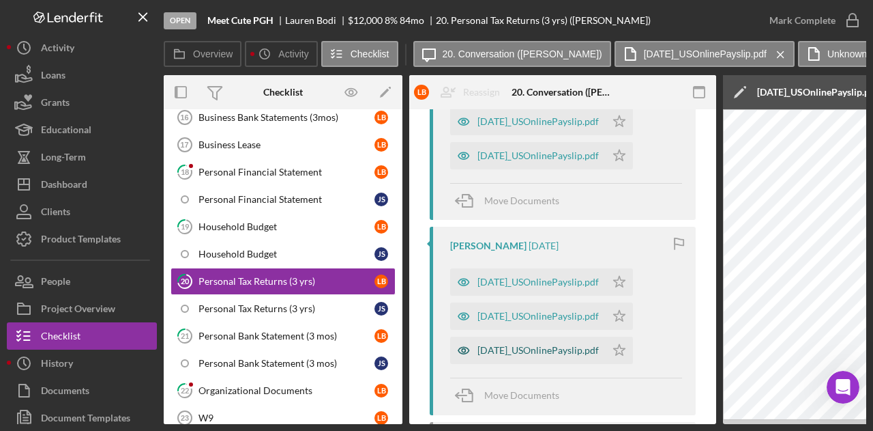
click at [531, 345] on div "[DATE]_USOnlinePayslip.pdf" at bounding box center [538, 350] width 121 height 11
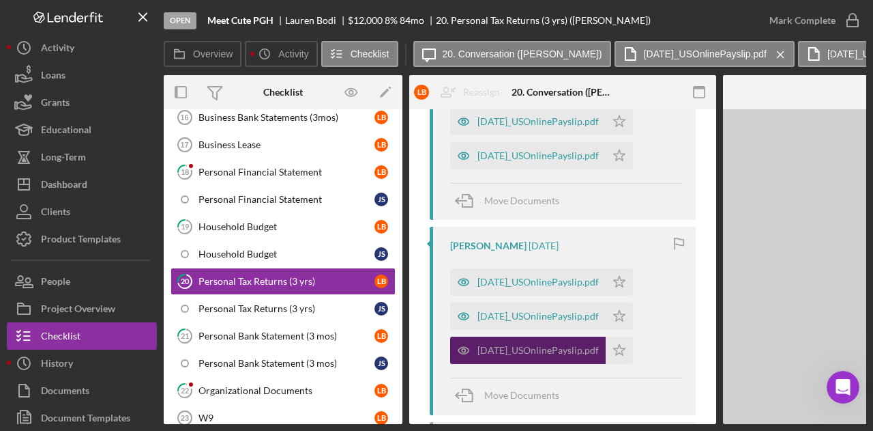
click at [531, 345] on div "[DATE]_USOnlinePayslip.pdf" at bounding box center [538, 350] width 121 height 11
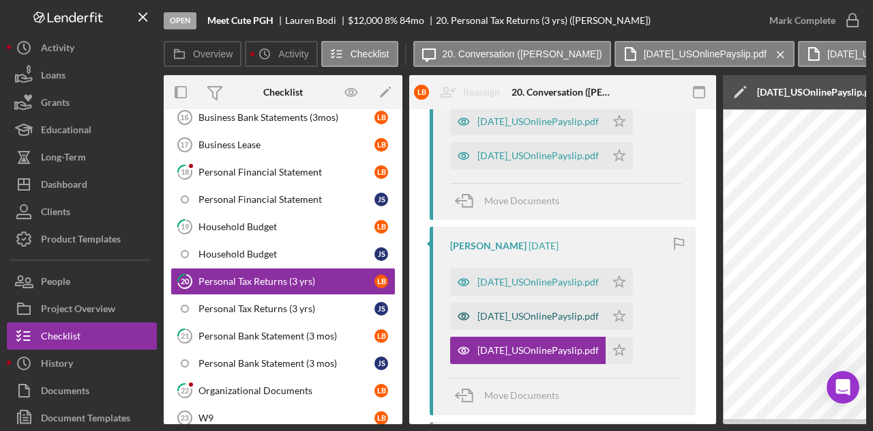
click at [549, 308] on div "[DATE]_USOnlinePayslip.pdf" at bounding box center [528, 315] width 156 height 27
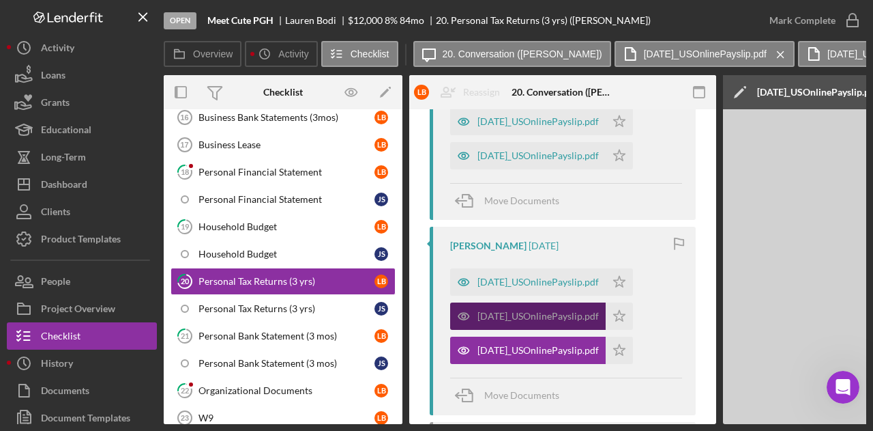
click at [549, 308] on div "[DATE]_USOnlinePayslip.pdf" at bounding box center [528, 315] width 156 height 27
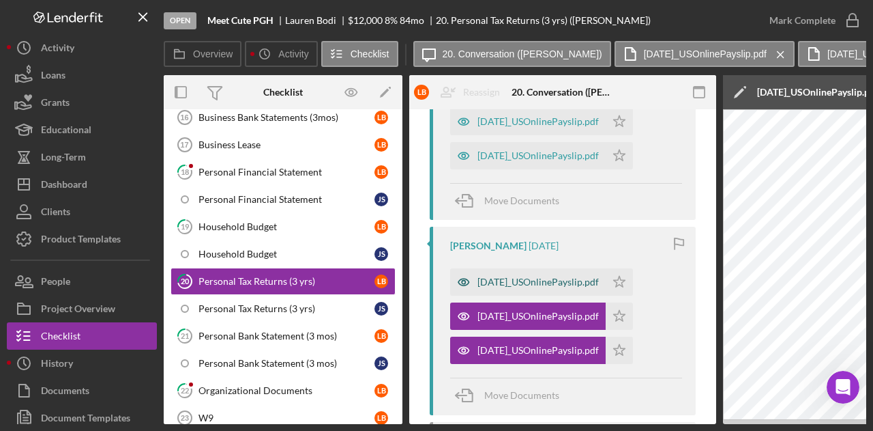
click at [551, 272] on div "[DATE]_USOnlinePayslip.pdf" at bounding box center [528, 281] width 156 height 27
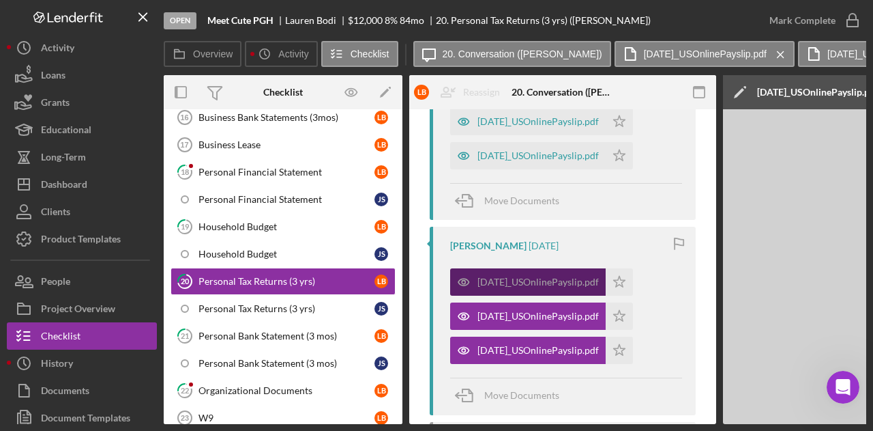
click at [551, 272] on div "[DATE]_USOnlinePayslip.pdf" at bounding box center [528, 281] width 156 height 27
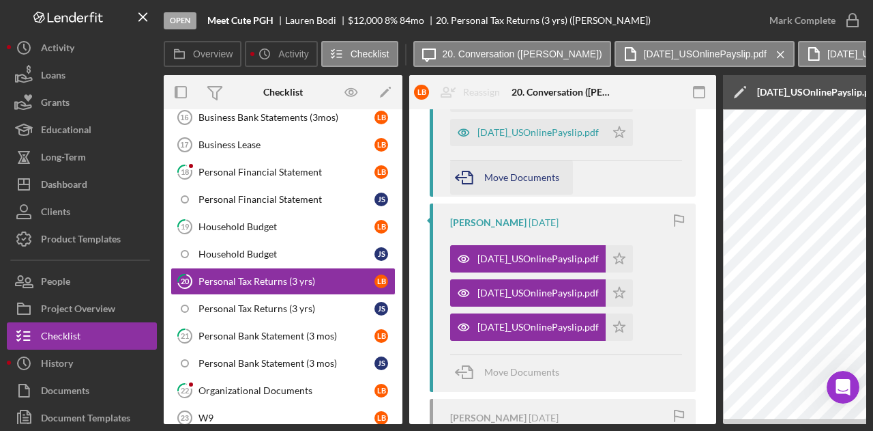
scroll to position [595, 0]
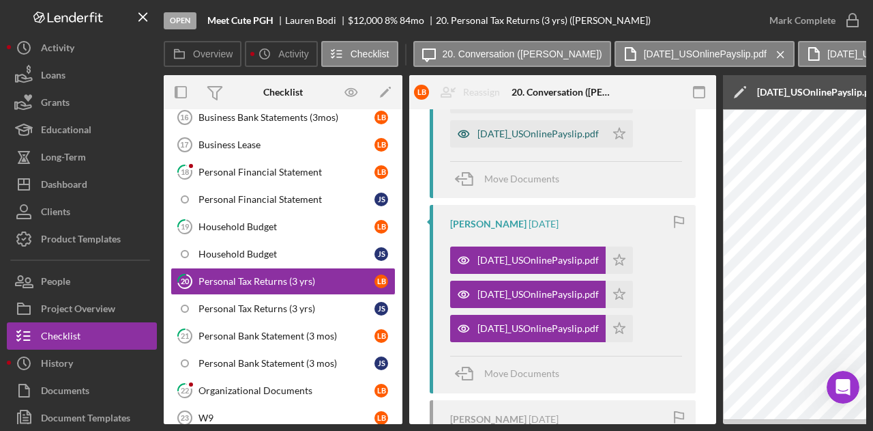
click at [540, 129] on div "[DATE]_USOnlinePayslip.pdf" at bounding box center [538, 133] width 121 height 11
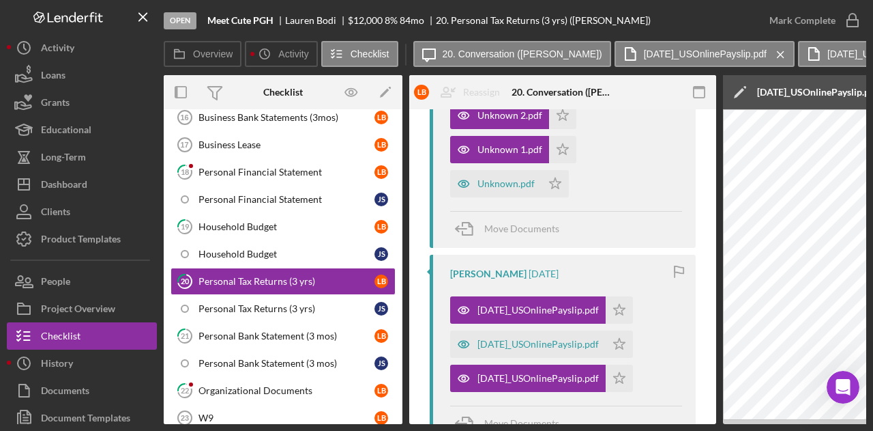
scroll to position [351, 0]
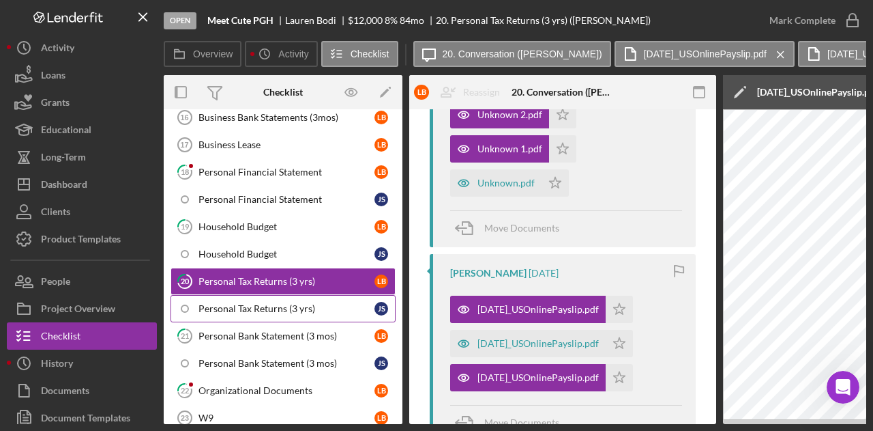
click at [248, 303] on div "Personal Tax Returns (3 yrs)" at bounding box center [287, 308] width 176 height 11
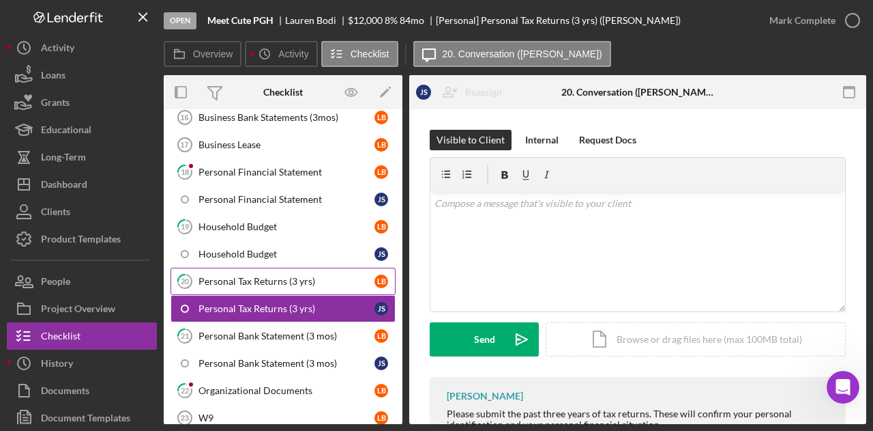
click at [237, 276] on div "Personal Tax Returns (3 yrs)" at bounding box center [287, 281] width 176 height 11
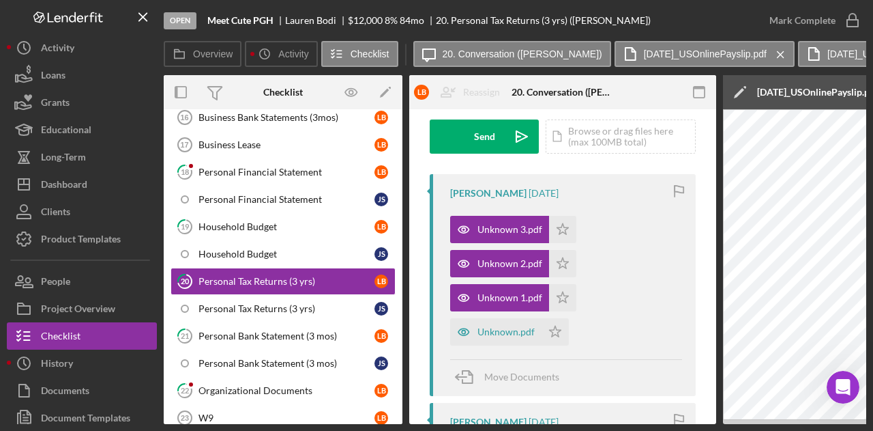
scroll to position [177, 0]
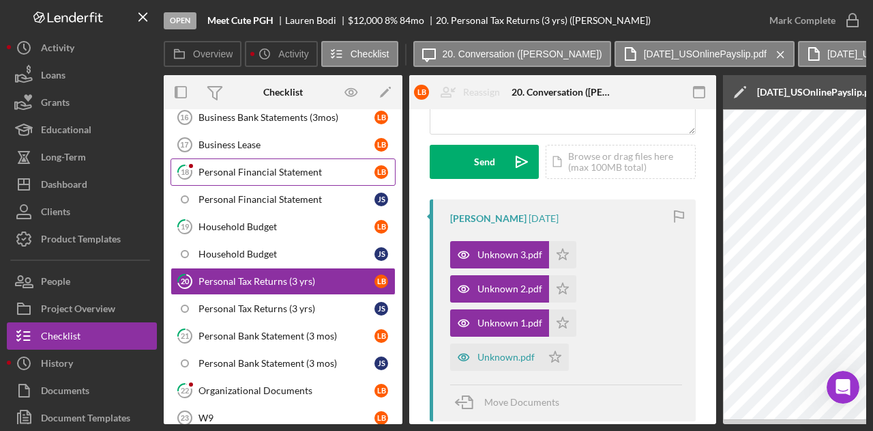
click at [229, 161] on link "18 Personal Financial Statement L B" at bounding box center [283, 171] width 225 height 27
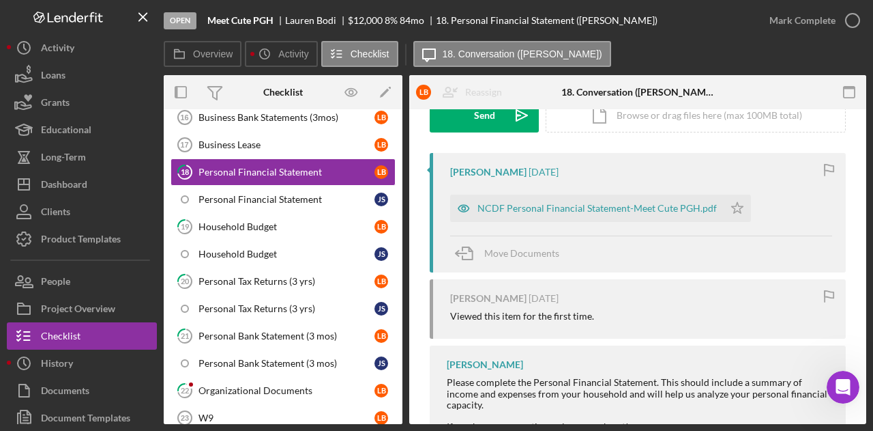
scroll to position [224, 0]
click at [268, 358] on div "Personal Bank Statement (3 mos)" at bounding box center [287, 363] width 176 height 11
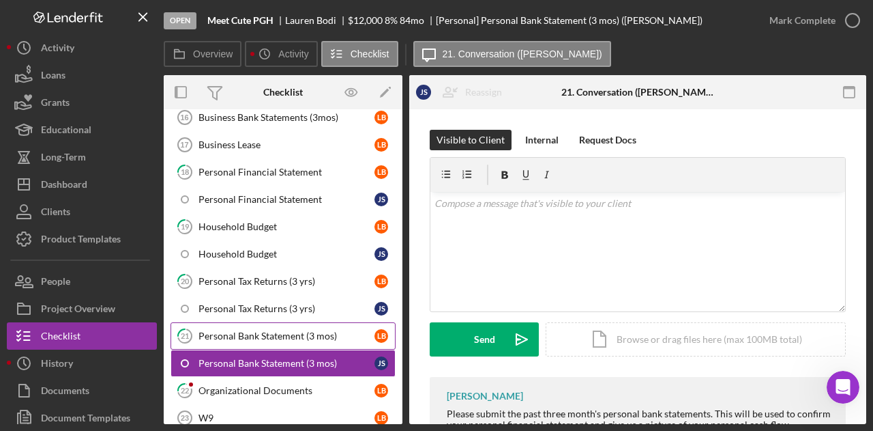
click at [266, 330] on div "Personal Bank Statement (3 mos)" at bounding box center [287, 335] width 176 height 11
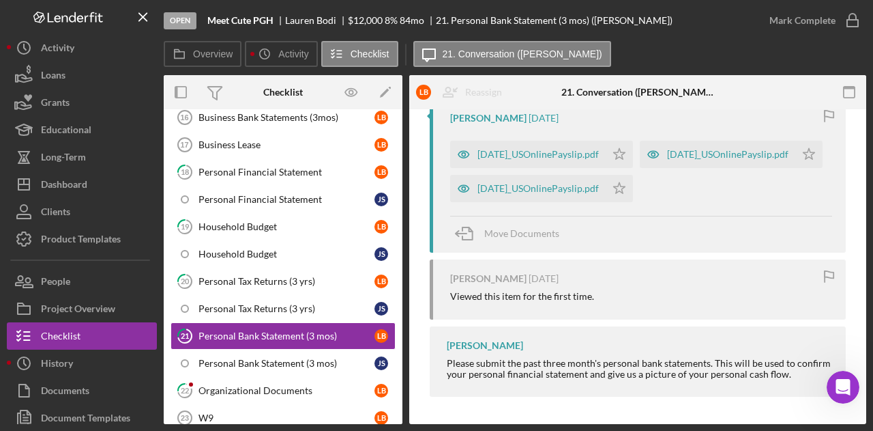
scroll to position [504, 0]
click at [267, 276] on div "Personal Tax Returns (3 yrs)" at bounding box center [287, 281] width 176 height 11
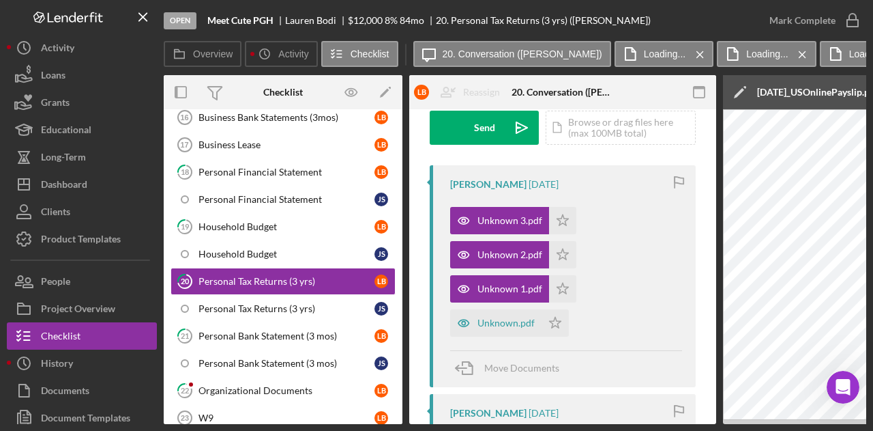
scroll to position [216, 0]
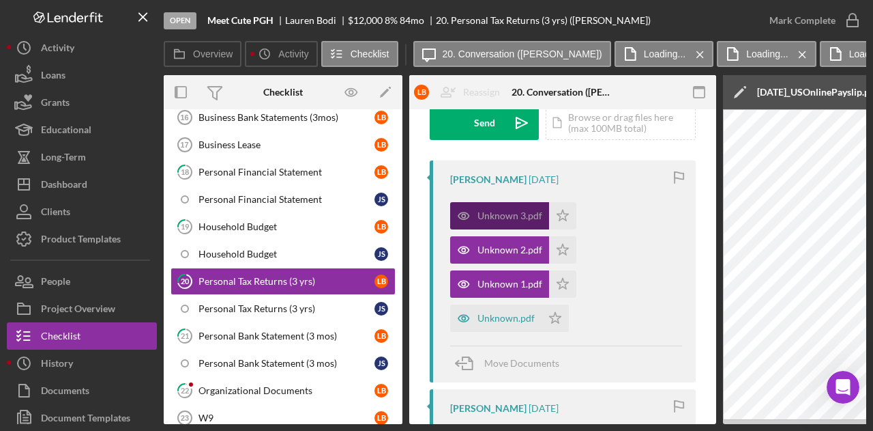
click at [507, 211] on div "Unknown 3.pdf" at bounding box center [510, 215] width 65 height 11
click at [489, 317] on div "Unknown.pdf" at bounding box center [506, 318] width 57 height 11
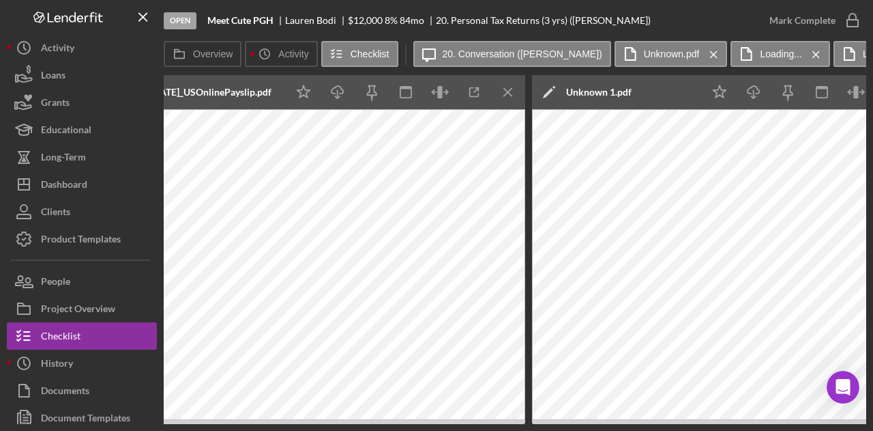
scroll to position [0, 2872]
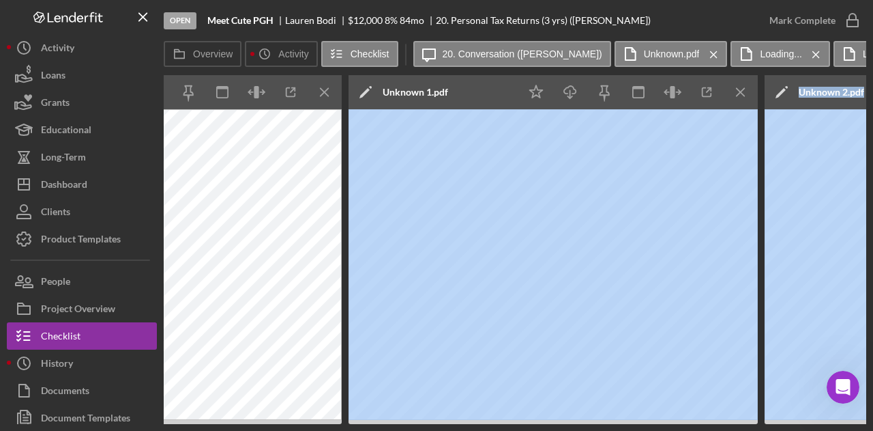
drag, startPoint x: 701, startPoint y: 425, endPoint x: 767, endPoint y: 423, distance: 65.5
click at [767, 423] on div "Open Meet Cute PGH [PERSON_NAME] $12,000 $12,000 8 % 84 mo 20. Personal Tax Ret…" at bounding box center [436, 215] width 873 height 431
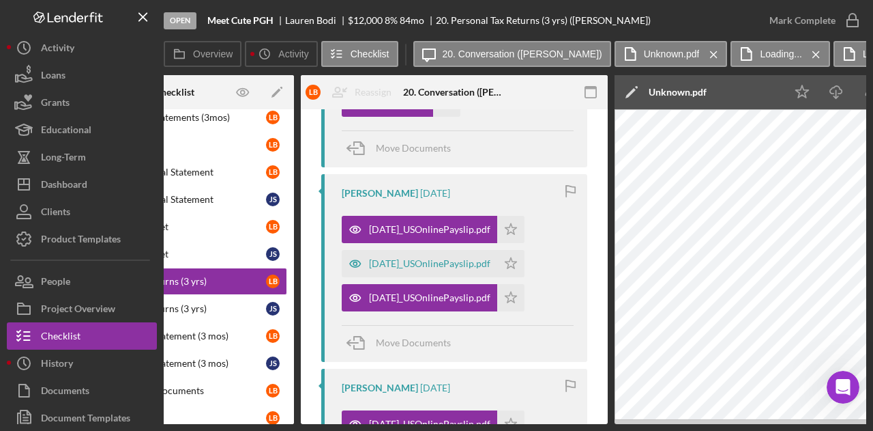
scroll to position [433, 0]
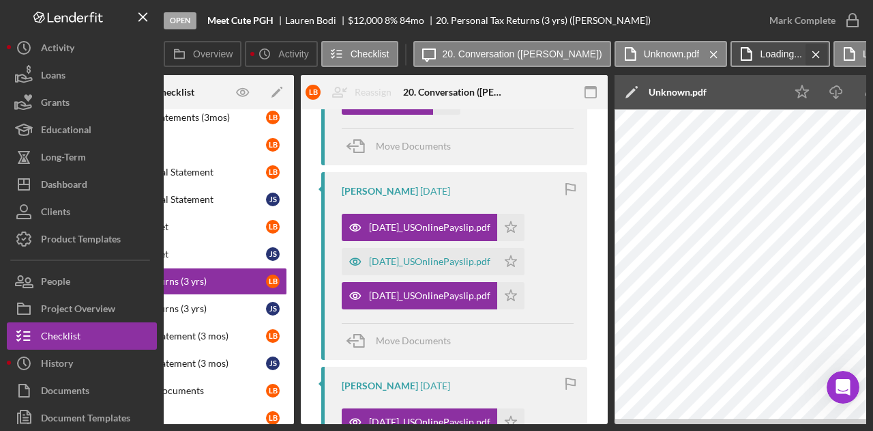
click at [805, 55] on icon "Icon/Menu Close" at bounding box center [817, 55] width 24 height 34
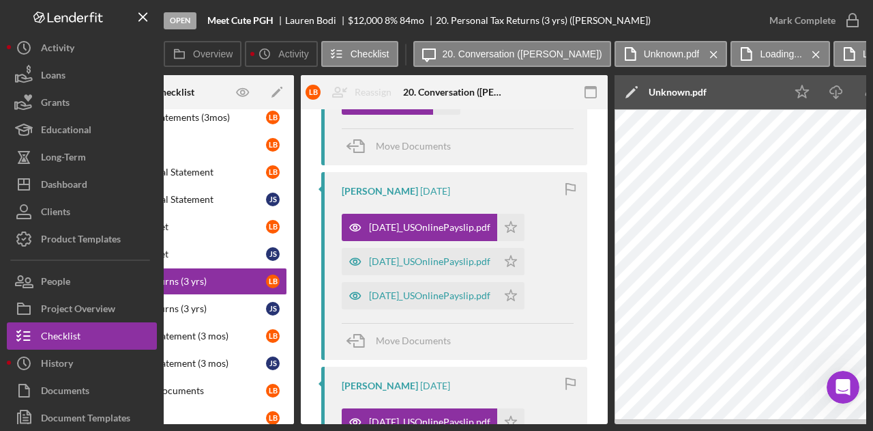
click at [805, 55] on icon "Icon/Menu Close" at bounding box center [817, 55] width 24 height 34
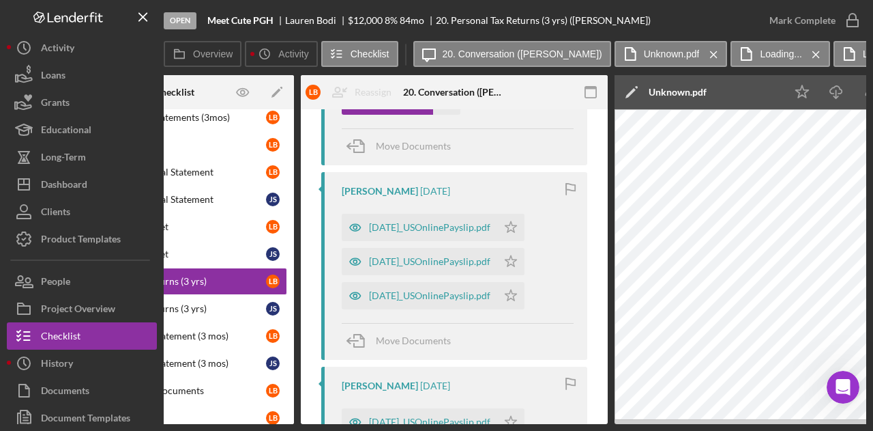
click at [805, 55] on icon "Icon/Menu Close" at bounding box center [817, 55] width 24 height 34
click at [778, 55] on label "Unknown 3.pdf" at bounding box center [791, 53] width 63 height 11
click at [826, 56] on icon "Icon/Menu Close" at bounding box center [838, 55] width 24 height 34
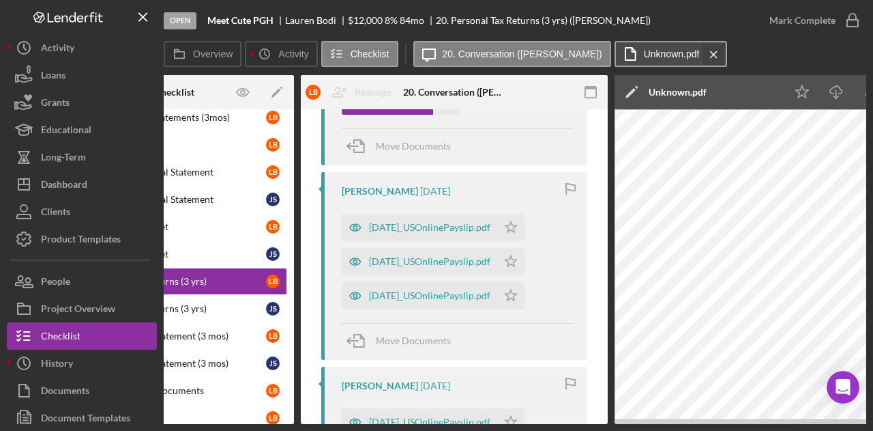
click at [702, 55] on icon "Icon/Menu Close" at bounding box center [714, 55] width 24 height 34
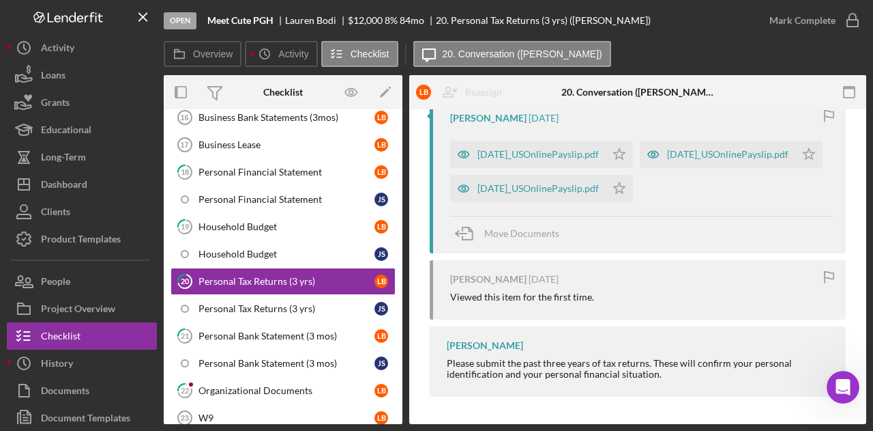
scroll to position [665, 0]
click at [532, 185] on div "[DATE]_USOnlinePayslip.pdf" at bounding box center [538, 188] width 121 height 11
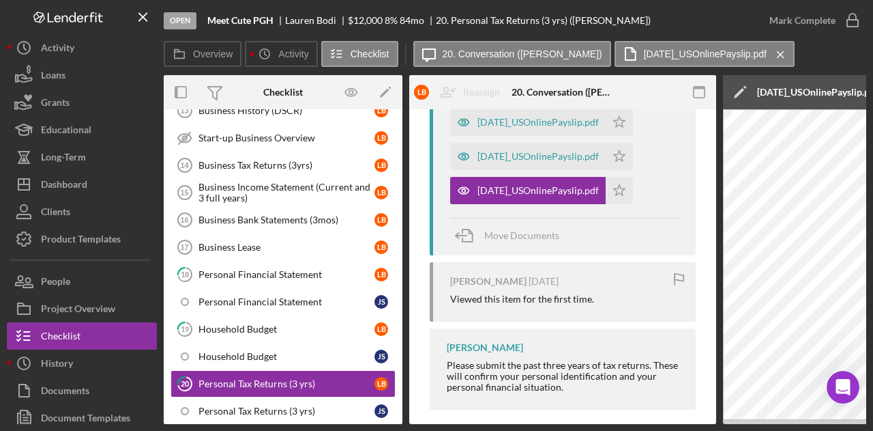
scroll to position [136, 0]
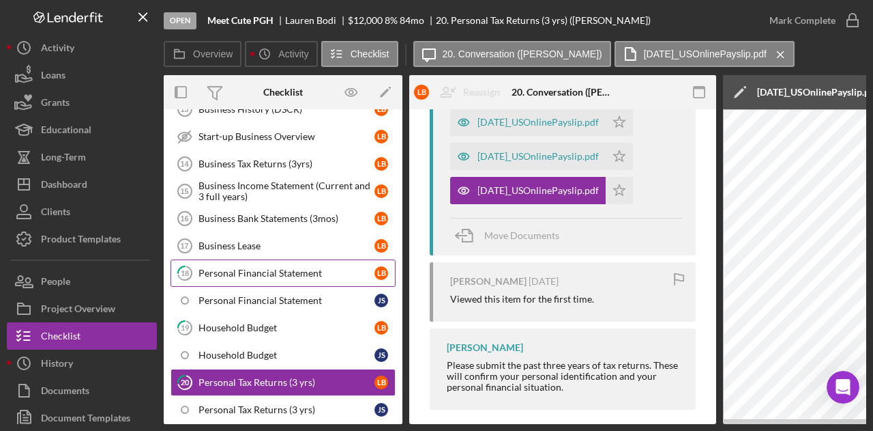
click at [240, 261] on link "18 Personal Financial Statement L B" at bounding box center [283, 272] width 225 height 27
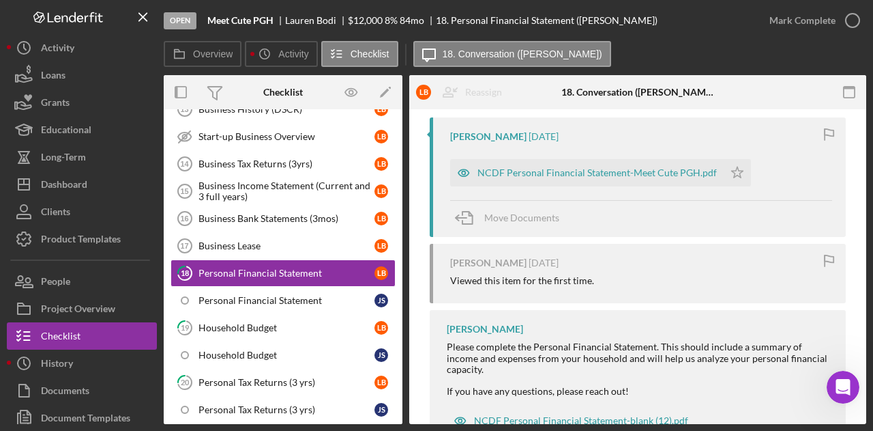
scroll to position [260, 0]
click at [229, 213] on div "Business Bank Statements (3mos)" at bounding box center [287, 218] width 176 height 11
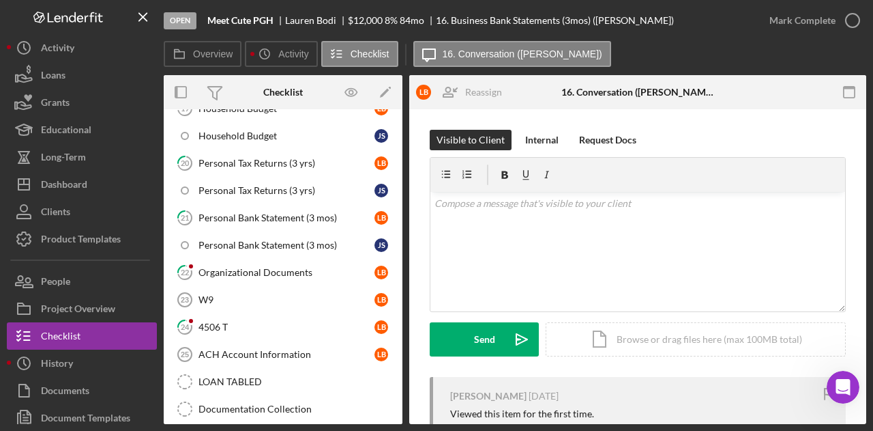
scroll to position [349, 0]
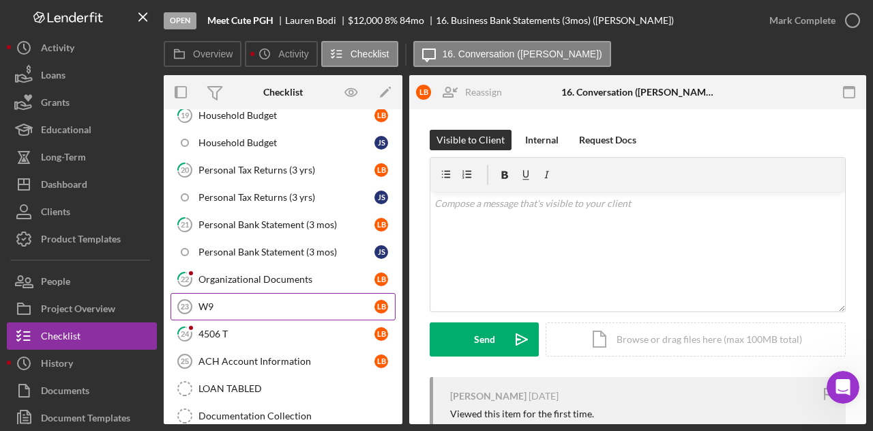
click at [199, 301] on div "W9" at bounding box center [287, 306] width 176 height 11
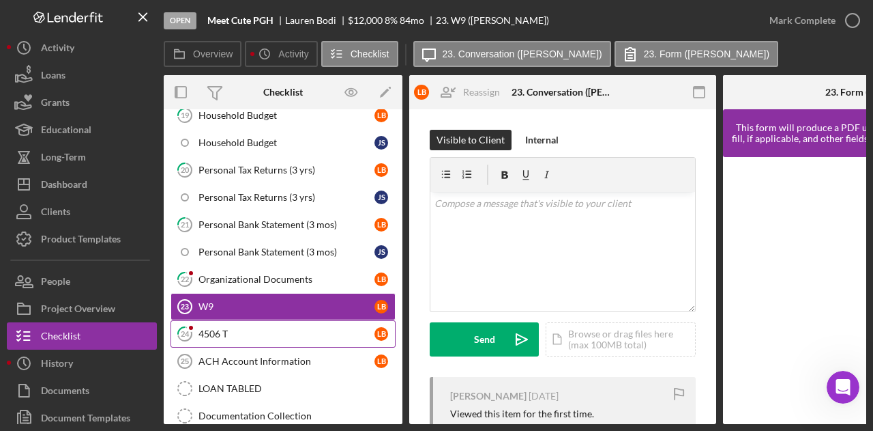
click at [205, 330] on link "24 4506 T L B" at bounding box center [283, 333] width 225 height 27
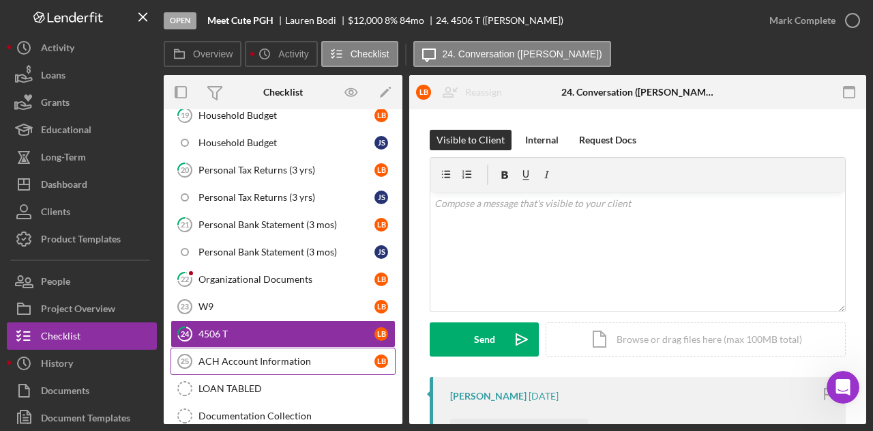
click at [265, 356] on div "ACH Account Information" at bounding box center [287, 361] width 176 height 11
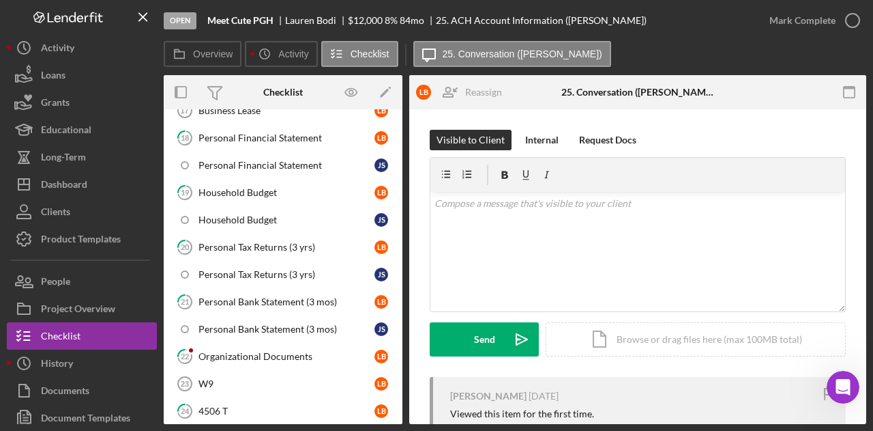
scroll to position [265, 0]
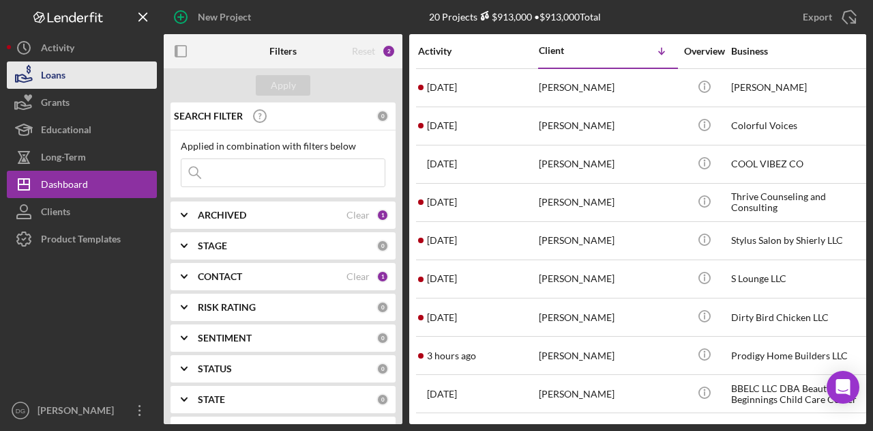
click at [80, 73] on button "Loans" at bounding box center [82, 74] width 150 height 27
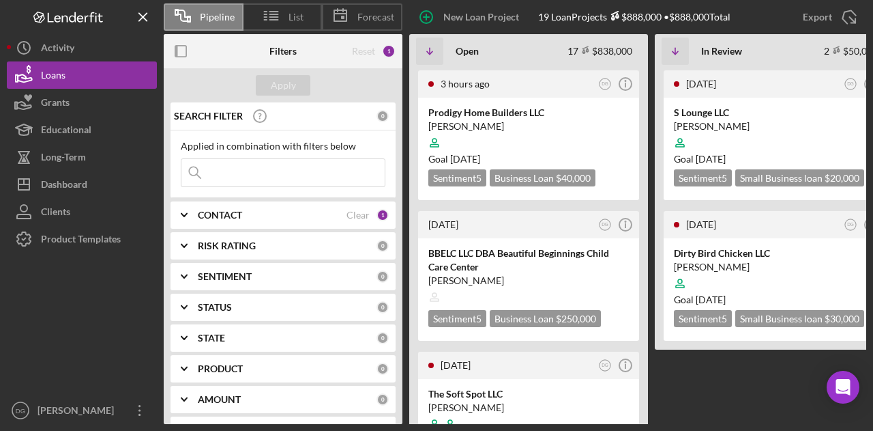
click at [7, 61] on button "Loans" at bounding box center [82, 74] width 150 height 27
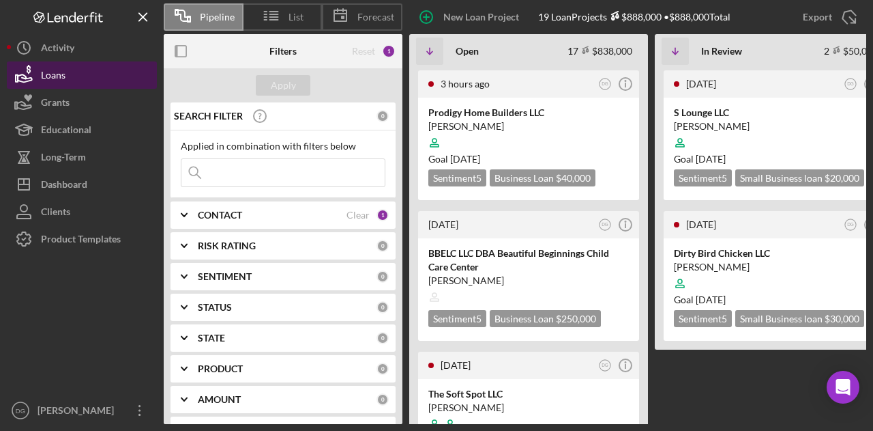
click at [81, 73] on button "Loans" at bounding box center [82, 74] width 150 height 27
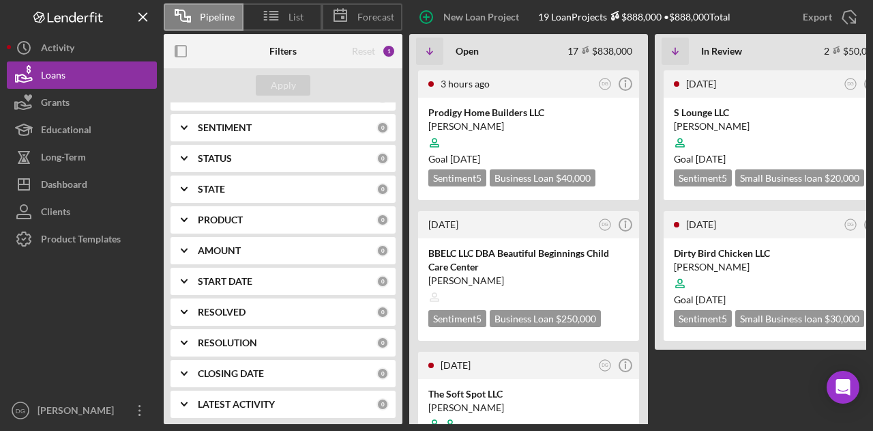
scroll to position [151, 0]
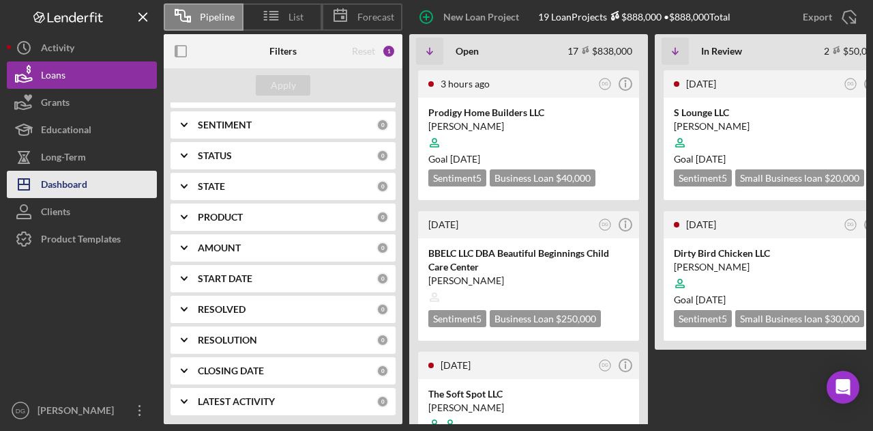
click at [71, 182] on div "Dashboard" at bounding box center [64, 186] width 46 height 31
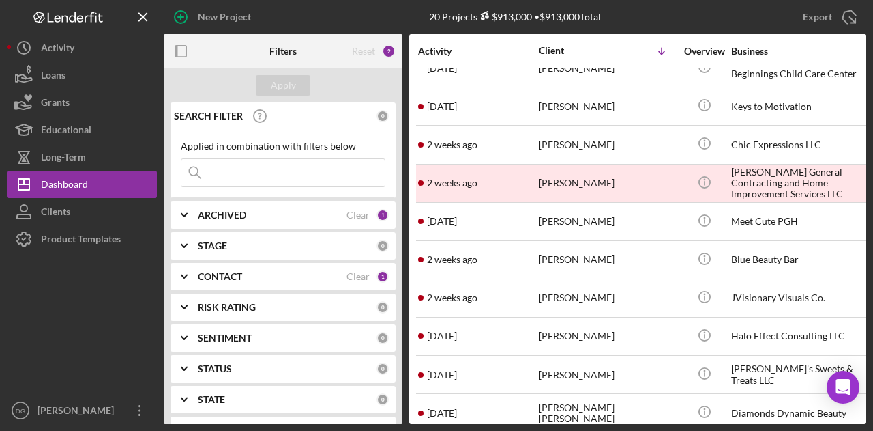
scroll to position [418, 0]
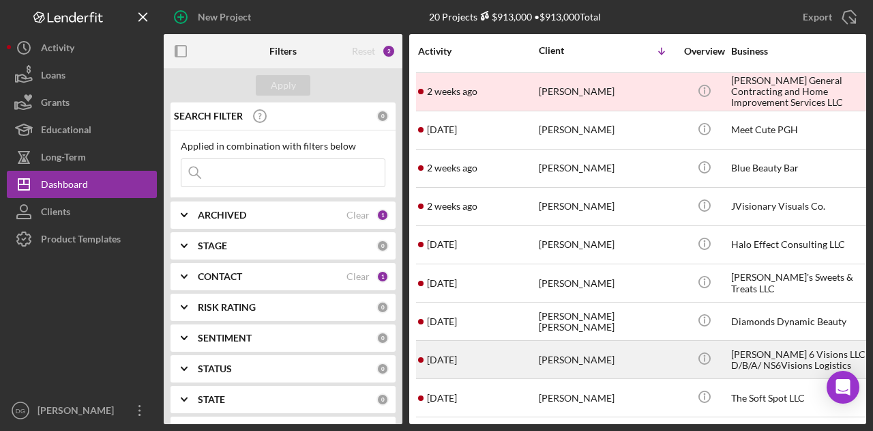
click at [800, 346] on div "Nalley-Stoddard 6 Visions LLC D/B/A/ NS6Visions Logistics" at bounding box center [799, 359] width 136 height 36
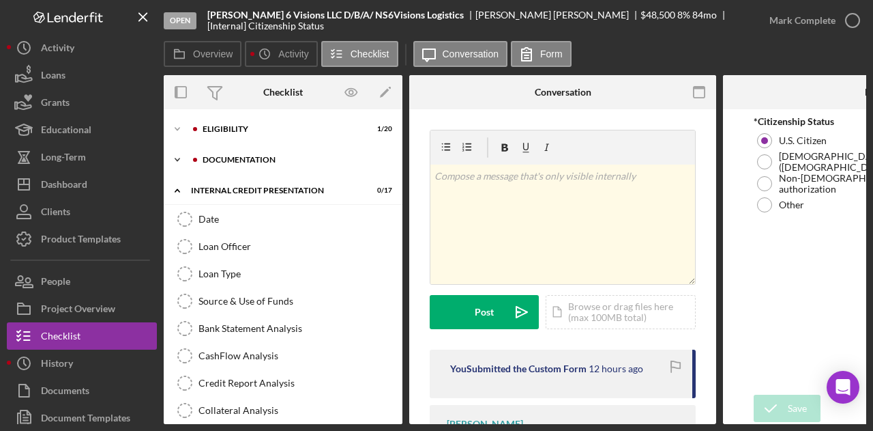
click at [240, 161] on div "documentation" at bounding box center [294, 160] width 183 height 8
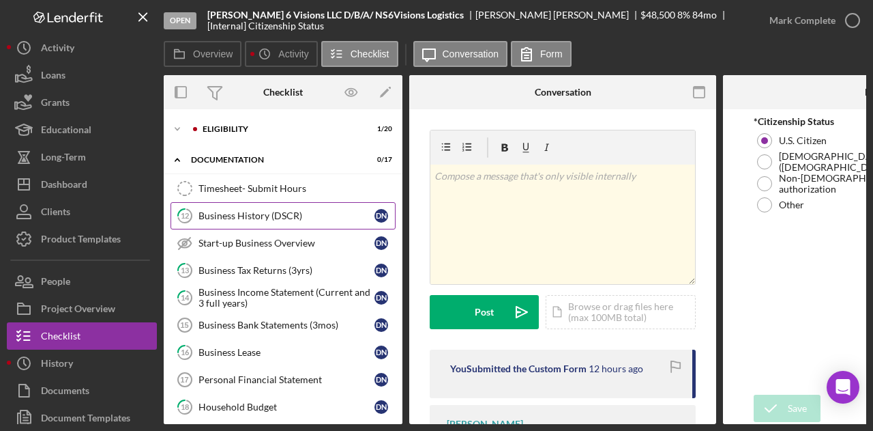
click at [267, 212] on div "Business History (DSCR)" at bounding box center [287, 215] width 176 height 11
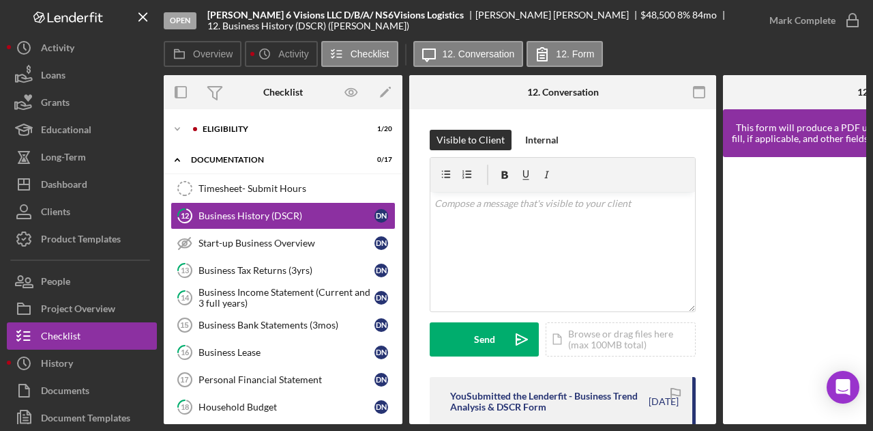
click at [534, 396] on div "You Submitted the Lenderfit - Business Trend Analysis & DSCR Form" at bounding box center [548, 401] width 197 height 22
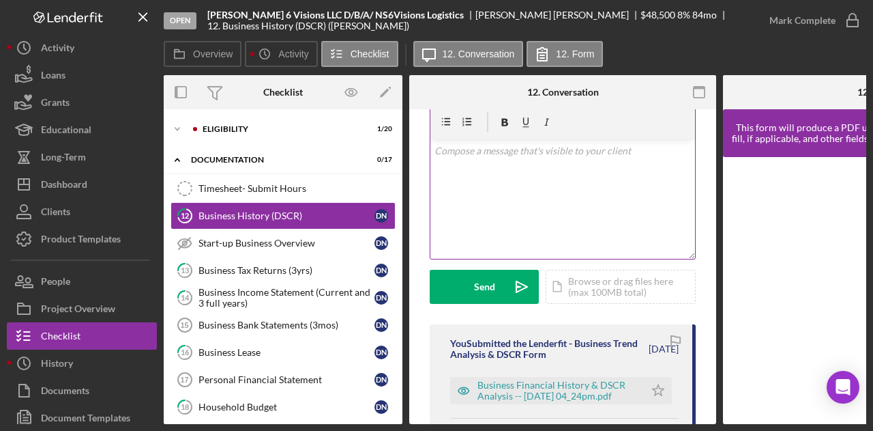
scroll to position [57, 0]
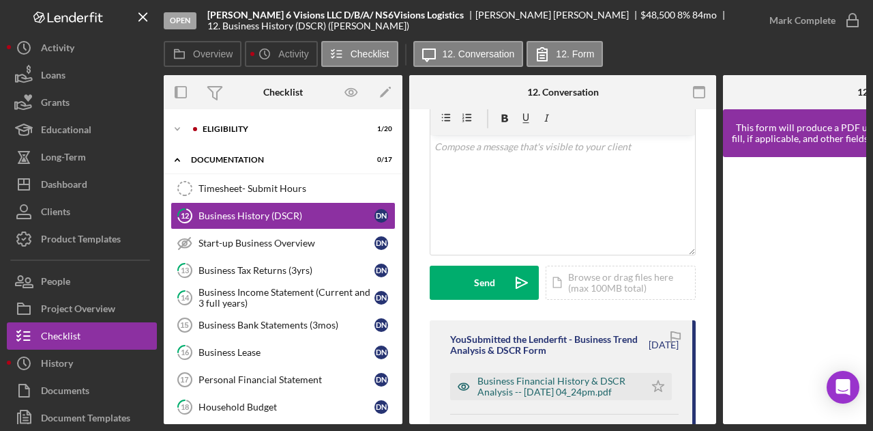
click at [547, 384] on div "Business Financial History & DSCR Analysis -- 2025-09-23 04_24pm.pdf" at bounding box center [558, 386] width 160 height 22
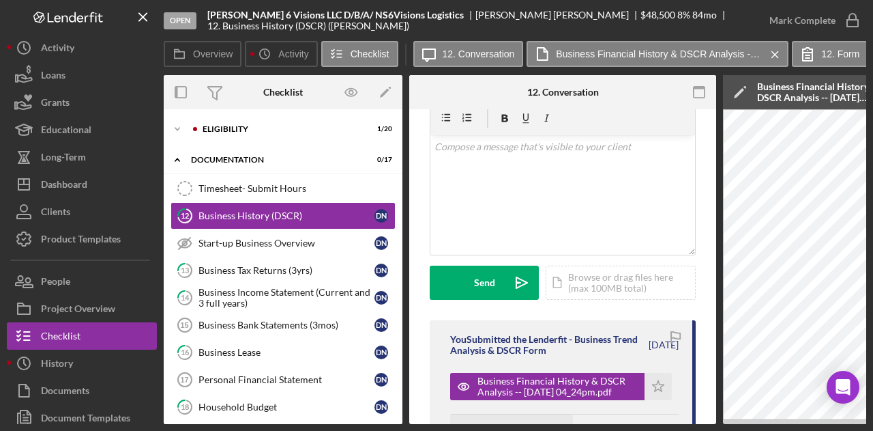
drag, startPoint x: 535, startPoint y: 417, endPoint x: 557, endPoint y: 418, distance: 22.5
click at [557, 418] on button "Move Documents" at bounding box center [511, 431] width 123 height 34
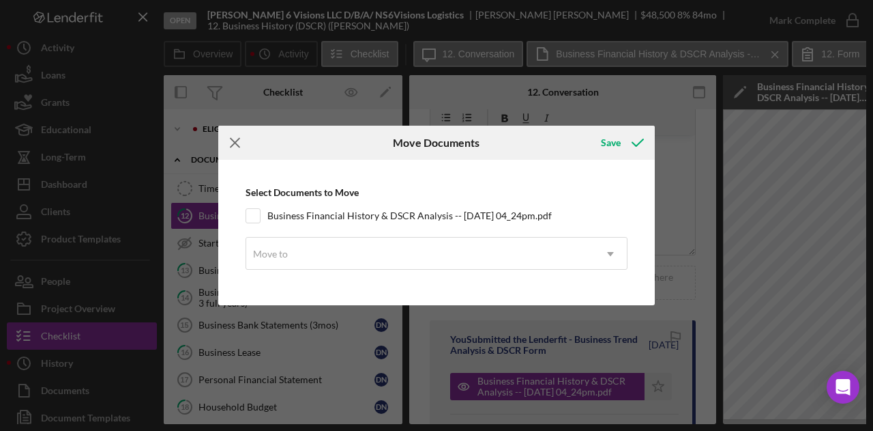
click at [233, 145] on icon "Icon/Menu Close" at bounding box center [235, 143] width 34 height 34
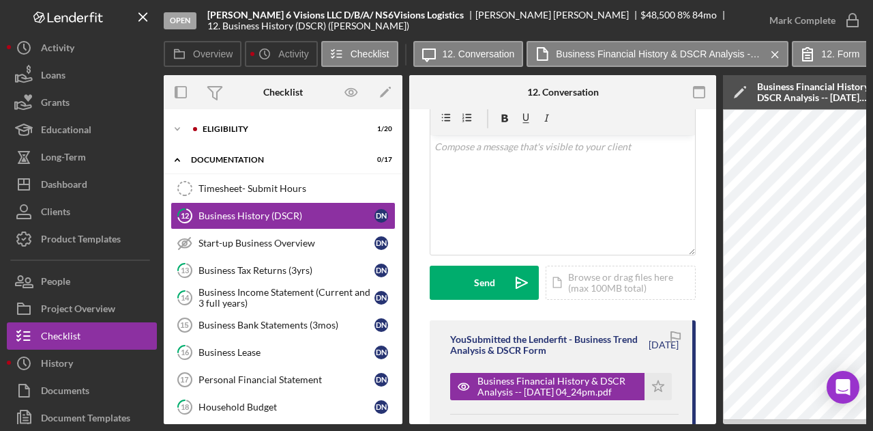
scroll to position [85, 0]
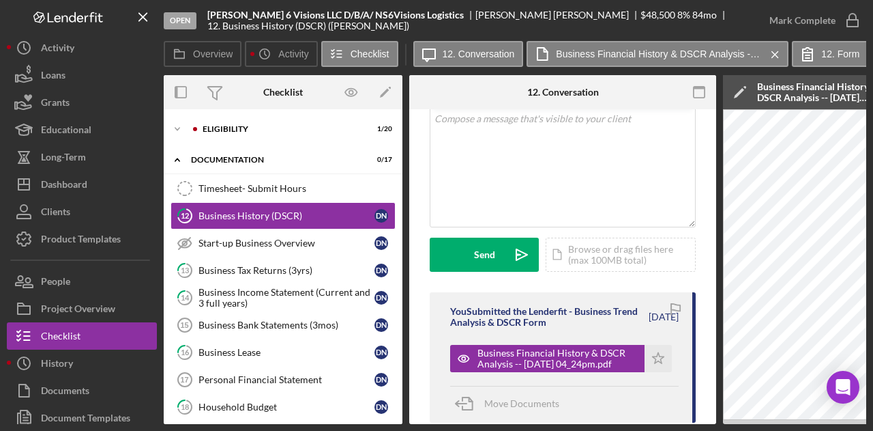
drag, startPoint x: 468, startPoint y: 425, endPoint x: 489, endPoint y: 424, distance: 20.5
click at [489, 424] on div "Open Nalley-Stoddard 6 Visions LLC D/B/A/ NS6Visions Logistics Deon Nalley-Stod…" at bounding box center [436, 215] width 873 height 431
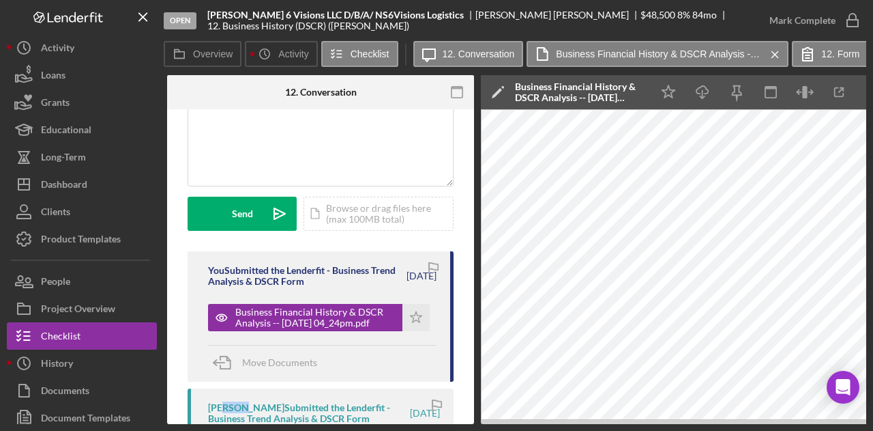
scroll to position [0, 362]
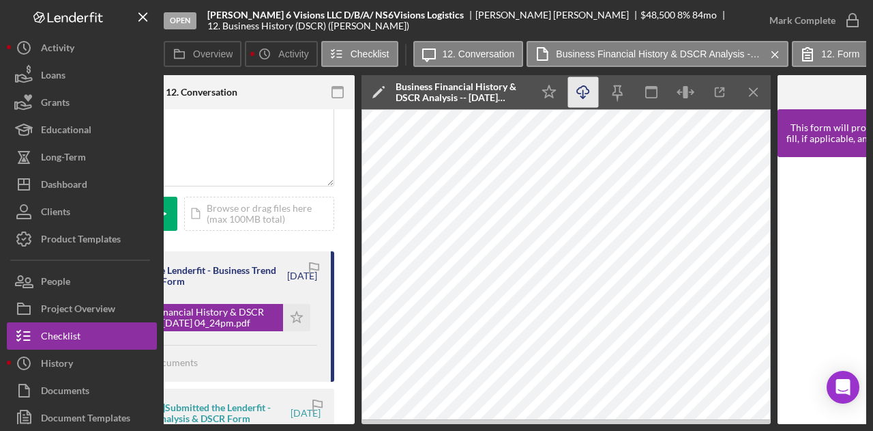
click at [583, 83] on icon "Icon/Download" at bounding box center [583, 92] width 31 height 31
drag, startPoint x: 672, startPoint y: 424, endPoint x: 506, endPoint y: 425, distance: 166.5
click at [506, 425] on div "Open Nalley-Stoddard 6 Visions LLC D/B/A/ NS6Visions Logistics Deon Nalley-Stod…" at bounding box center [436, 215] width 873 height 431
drag, startPoint x: 562, startPoint y: 425, endPoint x: 489, endPoint y: 422, distance: 73.7
click at [489, 422] on div "Open Nalley-Stoddard 6 Visions LLC D/B/A/ NS6Visions Logistics Deon Nalley-Stod…" at bounding box center [436, 215] width 873 height 431
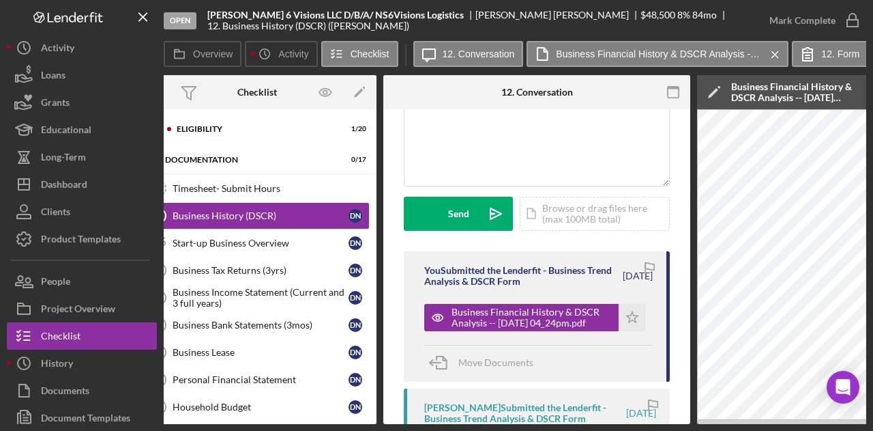
scroll to position [0, 0]
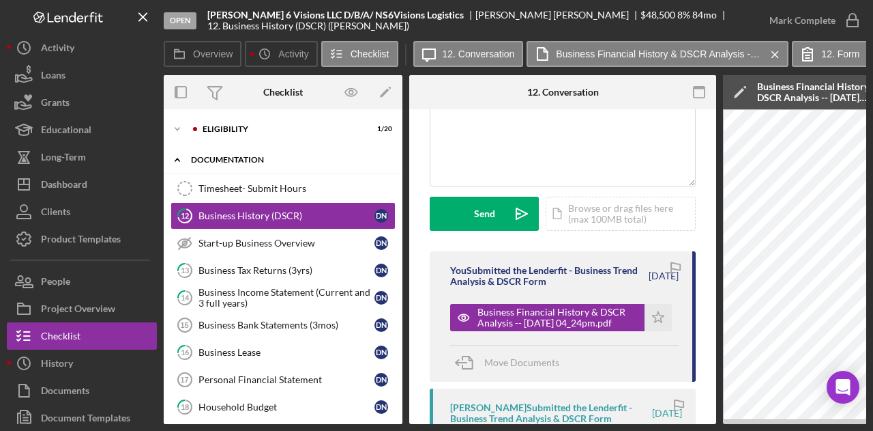
click at [262, 149] on div "Icon/Expander documentation 0 / 17" at bounding box center [283, 160] width 239 height 28
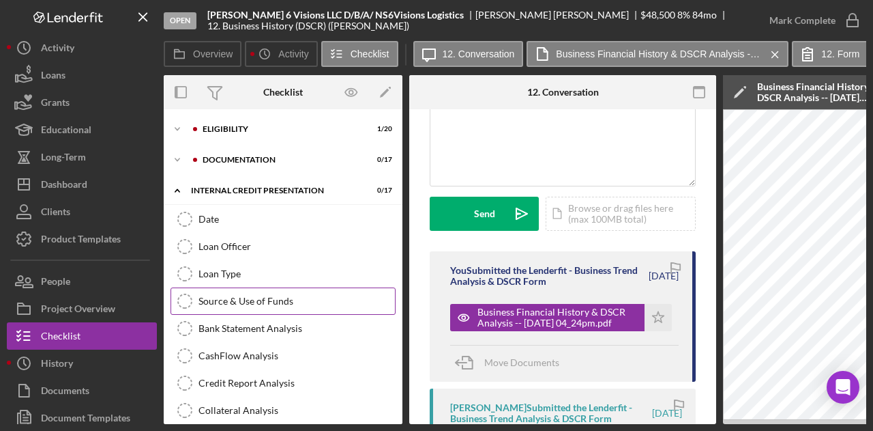
click at [252, 298] on div "Source & Use of Funds" at bounding box center [297, 300] width 197 height 11
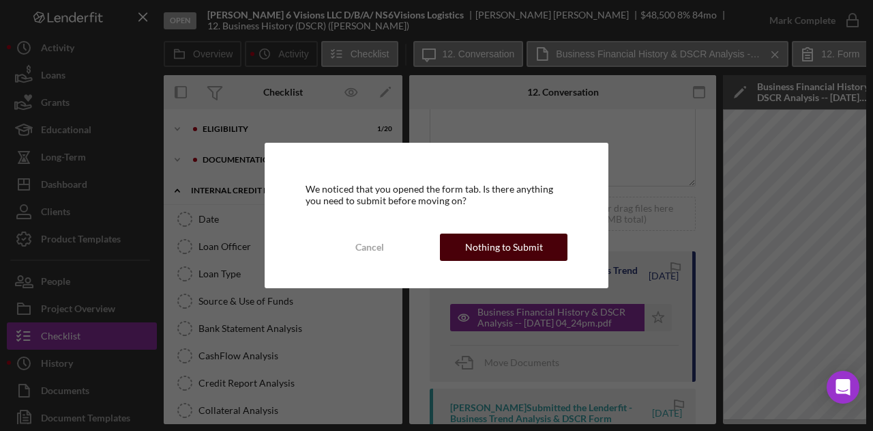
click at [512, 244] on div "Nothing to Submit" at bounding box center [504, 246] width 78 height 27
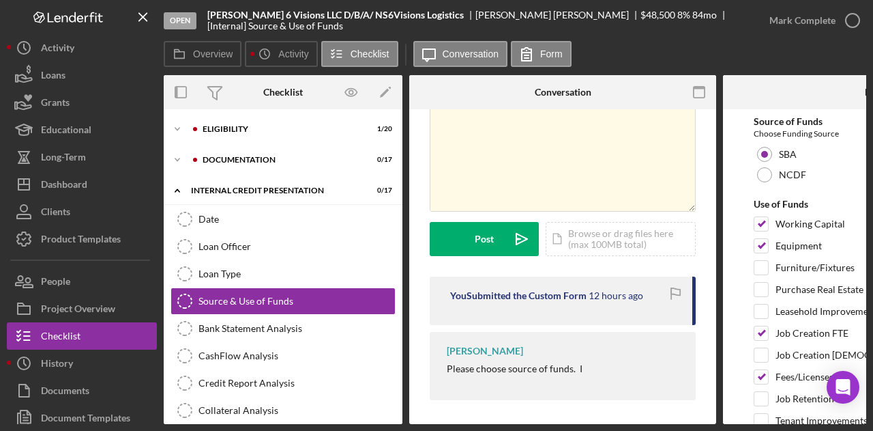
scroll to position [80, 0]
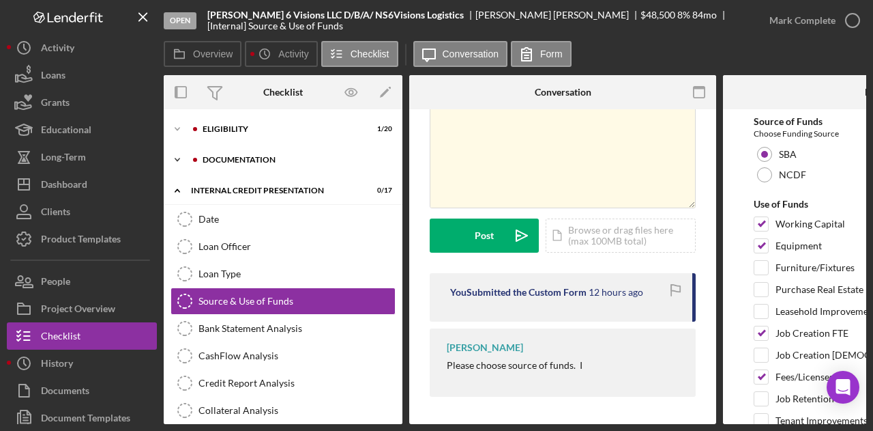
click at [263, 156] on div "documentation" at bounding box center [294, 160] width 183 height 8
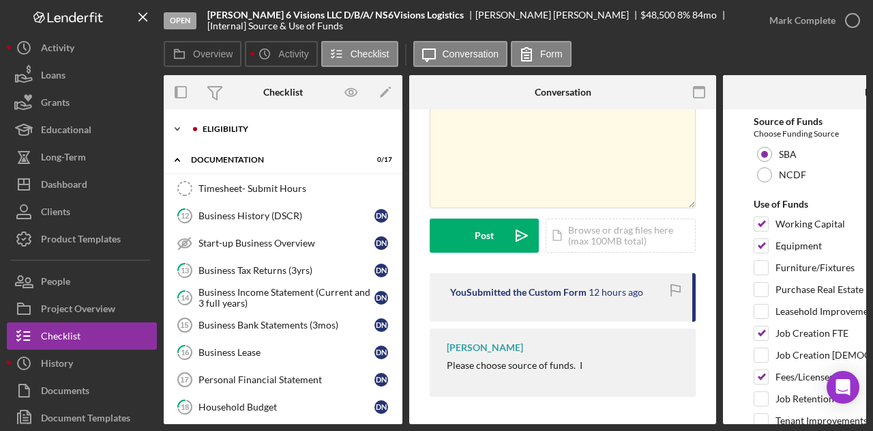
click at [242, 130] on div "Eligibility" at bounding box center [294, 129] width 183 height 8
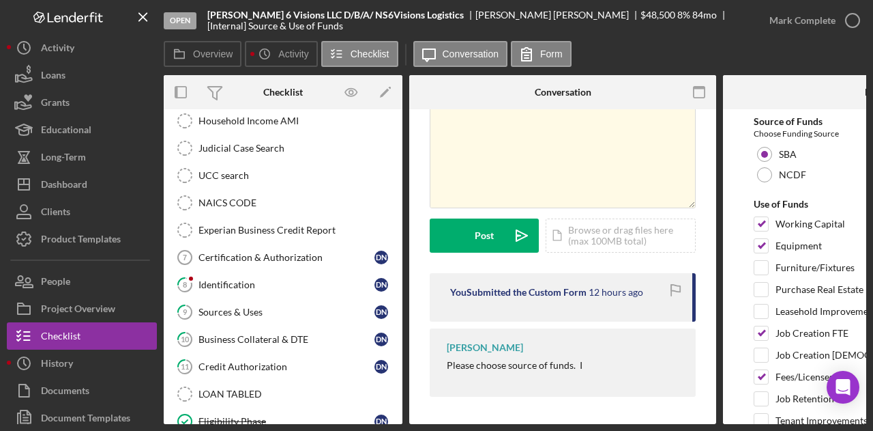
scroll to position [262, 0]
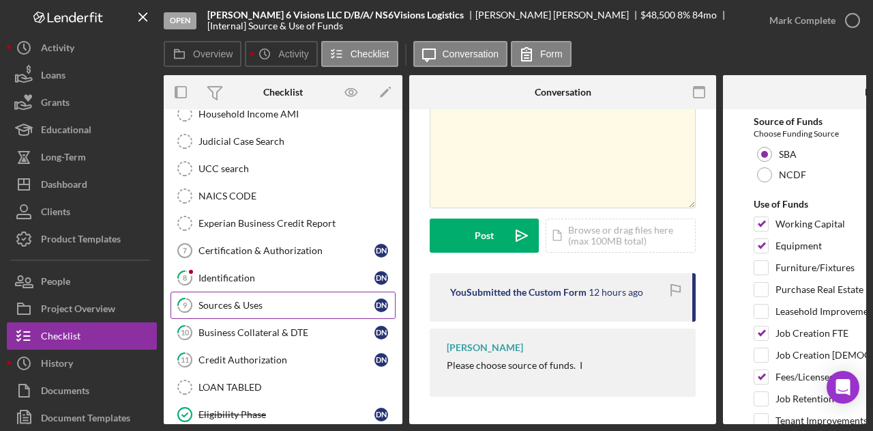
click at [247, 300] on div "Sources & Uses" at bounding box center [287, 305] width 176 height 11
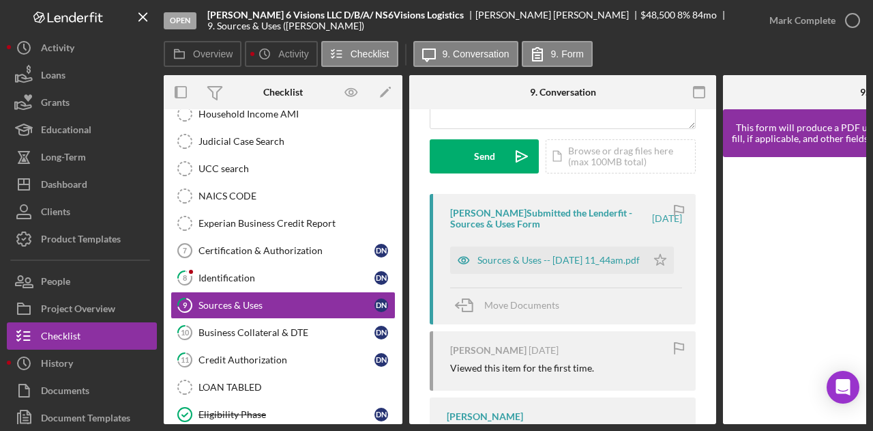
scroll to position [205, 0]
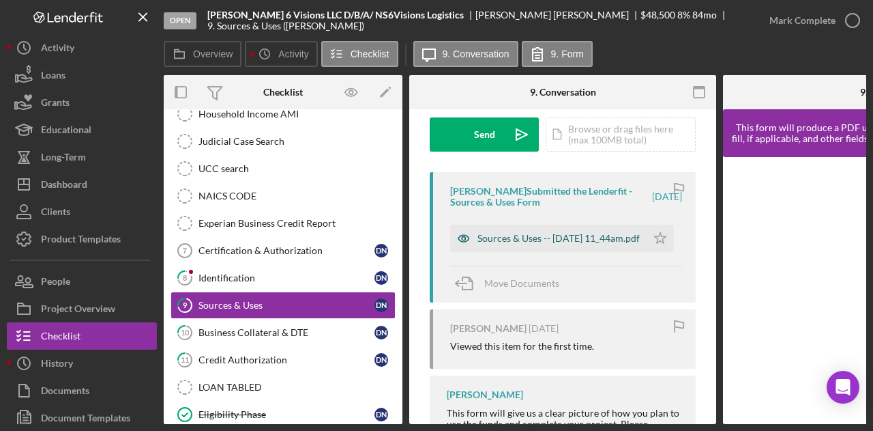
click at [553, 237] on div "Sources & Uses -- 2025-09-16 11_44am.pdf" at bounding box center [559, 238] width 162 height 11
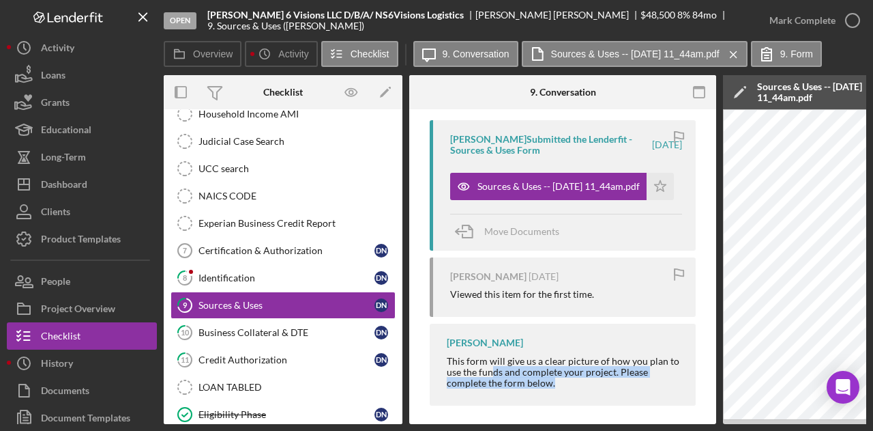
scroll to position [268, 0]
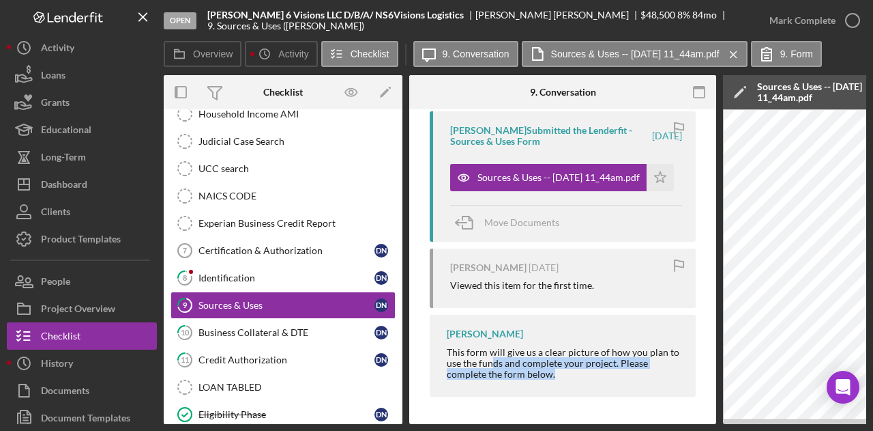
drag, startPoint x: 493, startPoint y: 420, endPoint x: 661, endPoint y: 430, distance: 167.5
click at [661, 430] on div "Open Nalley-Stoddard 6 Visions LLC D/B/A/ NS6Visions Logistics Deon Nalley-Stod…" at bounding box center [436, 215] width 873 height 431
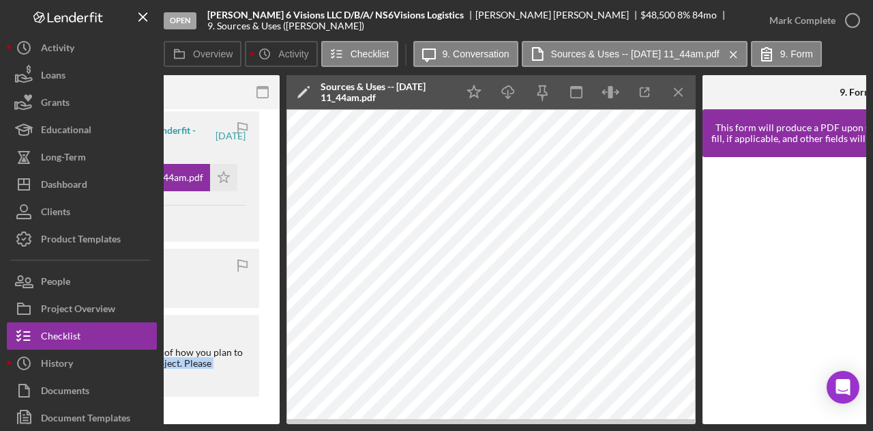
scroll to position [0, 411]
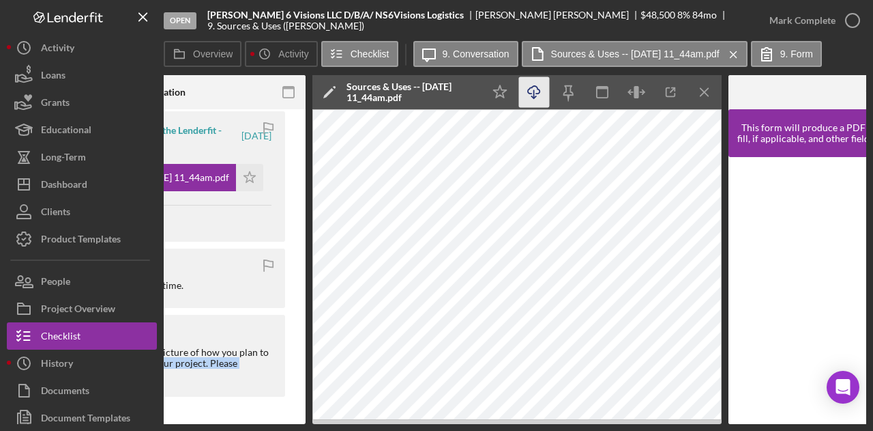
click at [537, 89] on icon "button" at bounding box center [534, 90] width 12 height 8
